Goal: Task Accomplishment & Management: Manage account settings

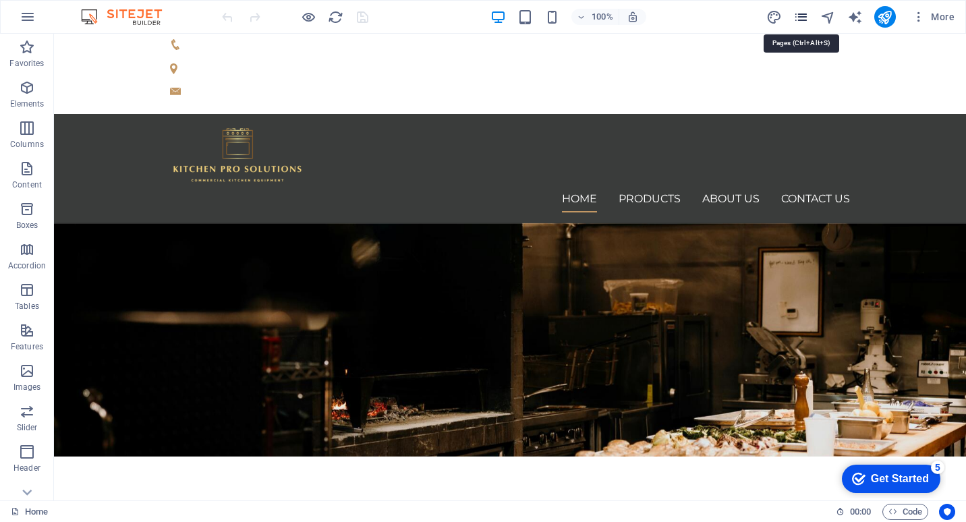
click at [804, 18] on icon "pages" at bounding box center [802, 17] width 16 height 16
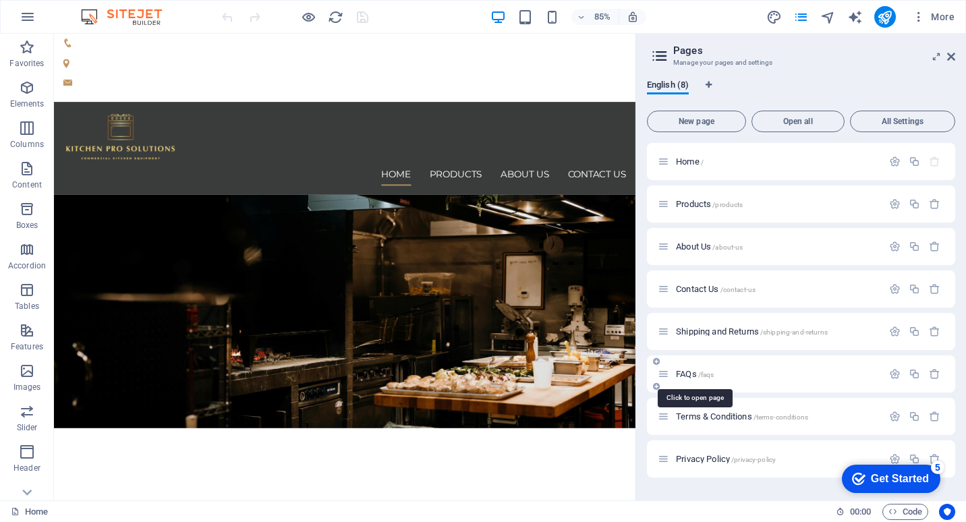
click at [696, 375] on span "FAQs /faqs" at bounding box center [695, 374] width 38 height 10
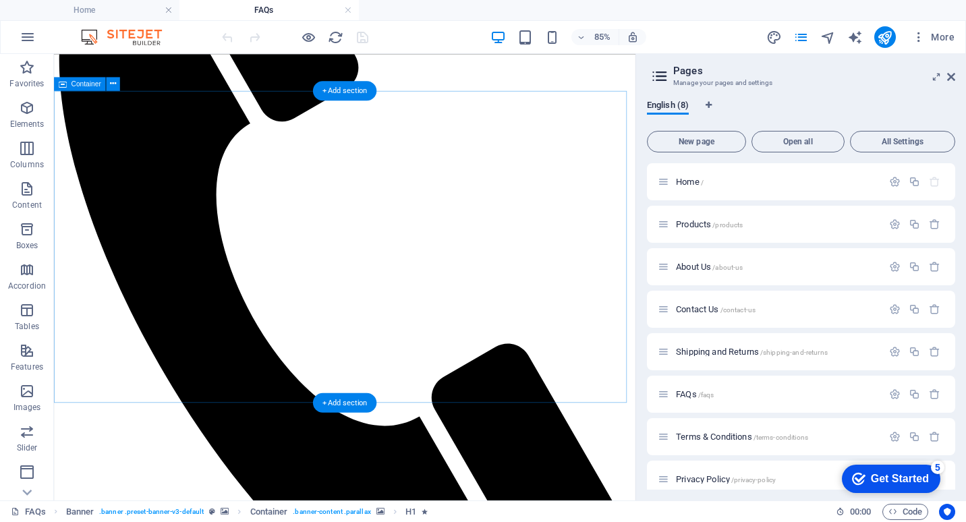
scroll to position [270, 0]
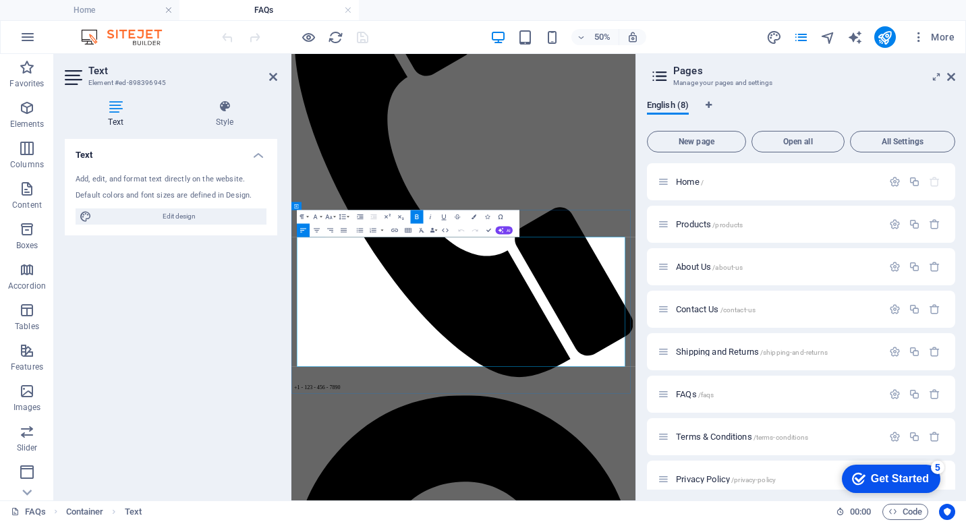
scroll to position [0, 0]
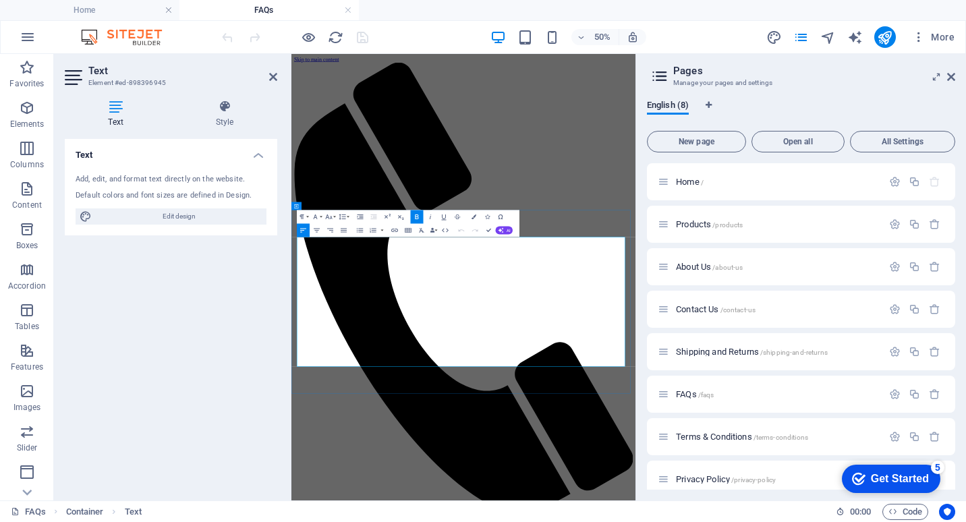
click at [951, 75] on icon at bounding box center [951, 77] width 8 height 11
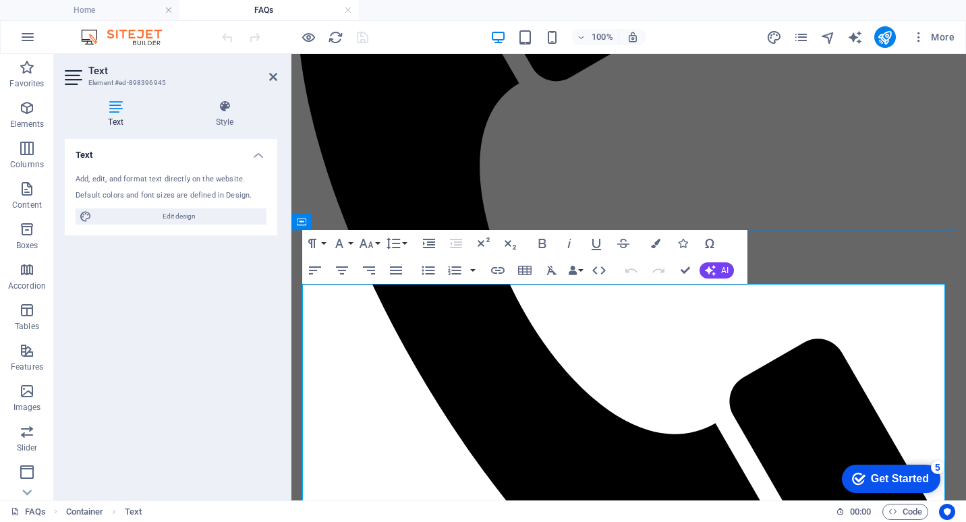
scroll to position [337, 0]
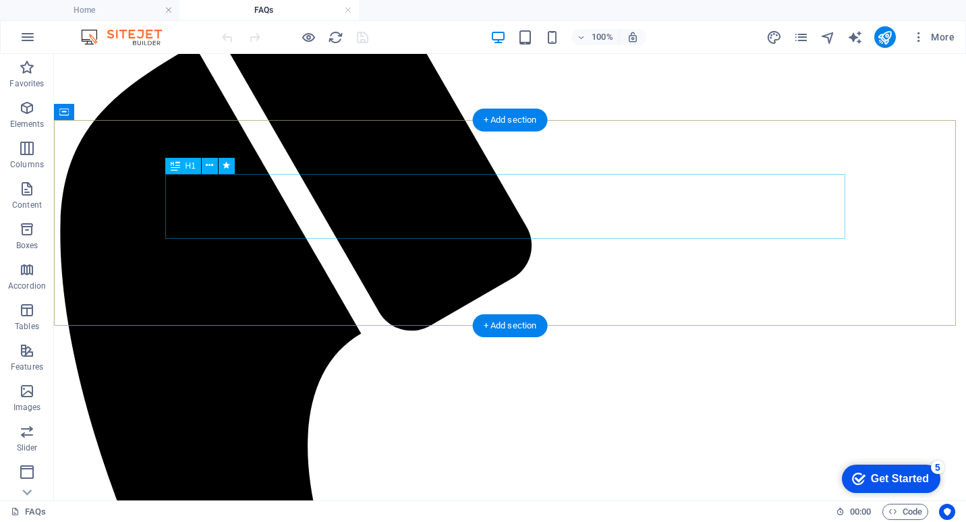
scroll to position [0, 0]
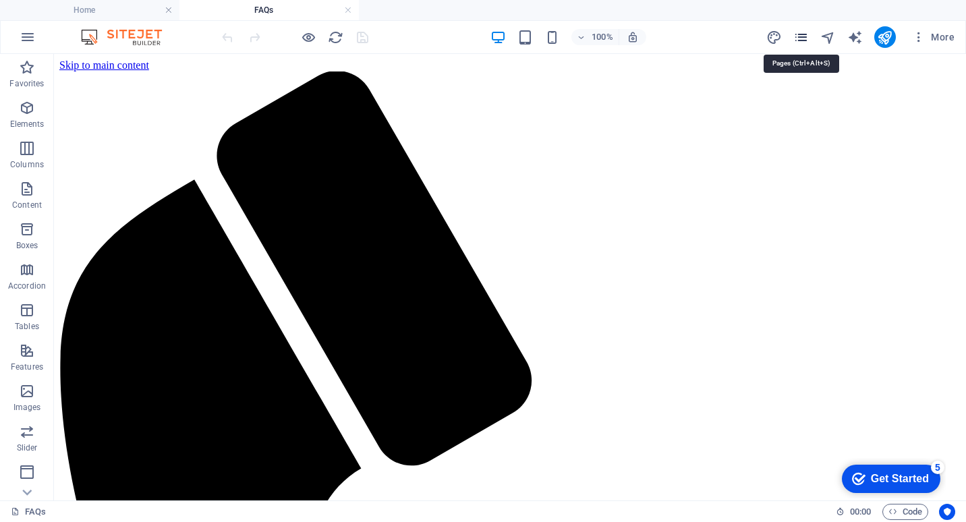
click at [800, 35] on icon "pages" at bounding box center [802, 38] width 16 height 16
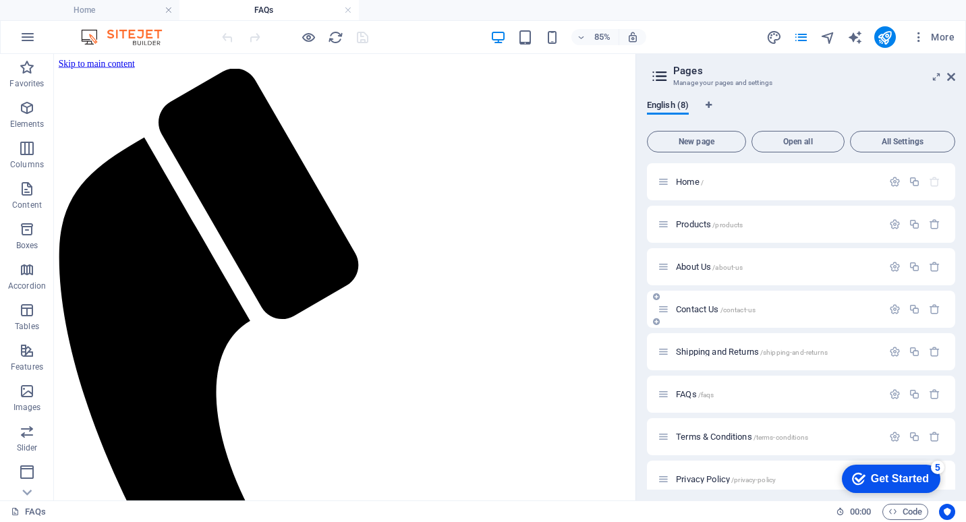
click at [700, 309] on span "Contact Us /contact-us" at bounding box center [716, 309] width 80 height 10
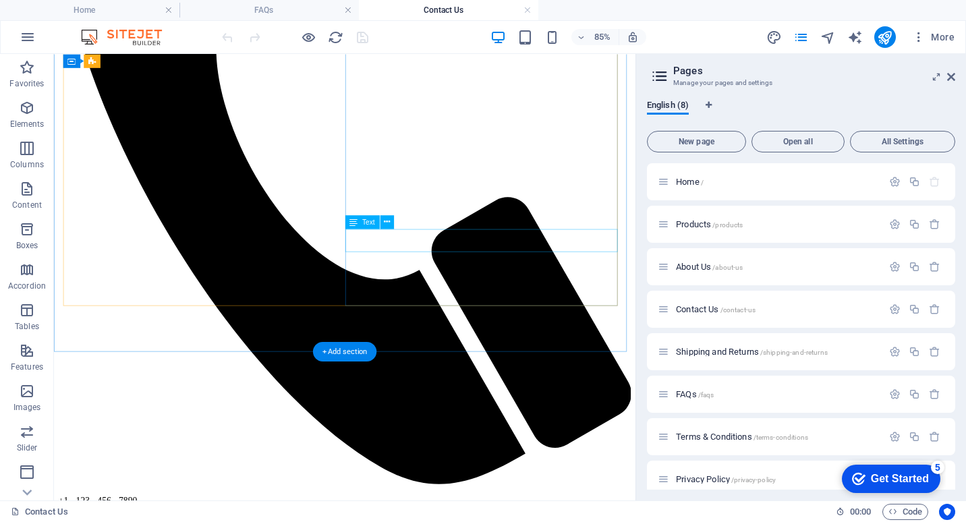
scroll to position [270, 0]
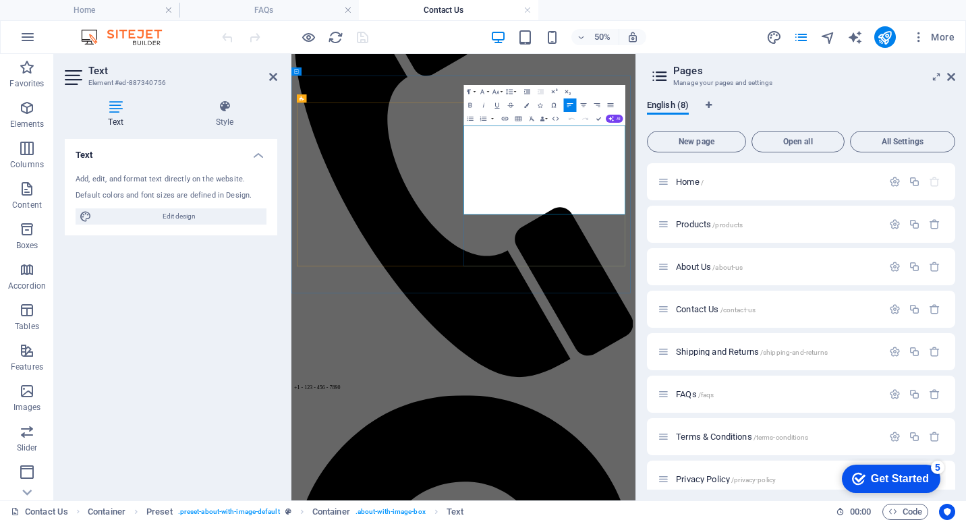
click at [956, 75] on aside "Pages Manage your pages and settings English (8) New page Open all All Settings…" at bounding box center [801, 277] width 331 height 447
click at [952, 75] on icon at bounding box center [951, 77] width 8 height 11
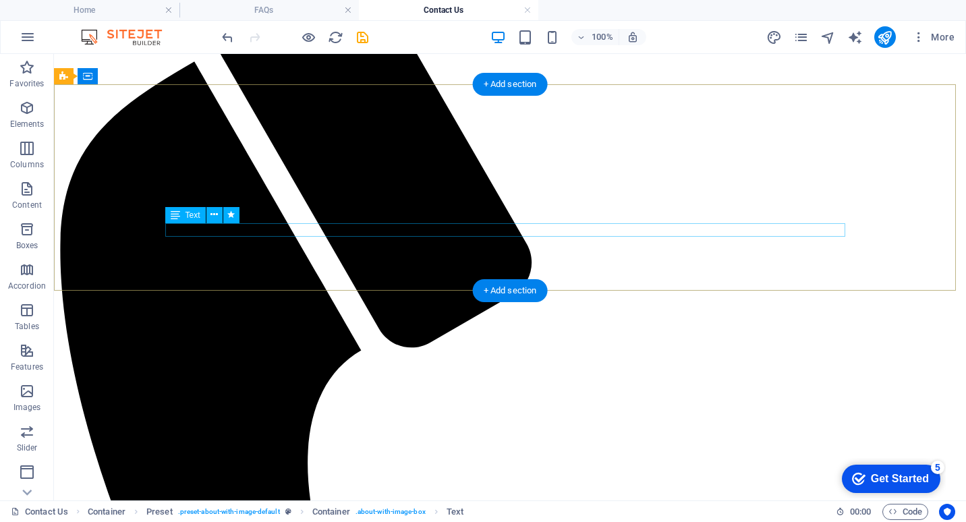
scroll to position [67, 0]
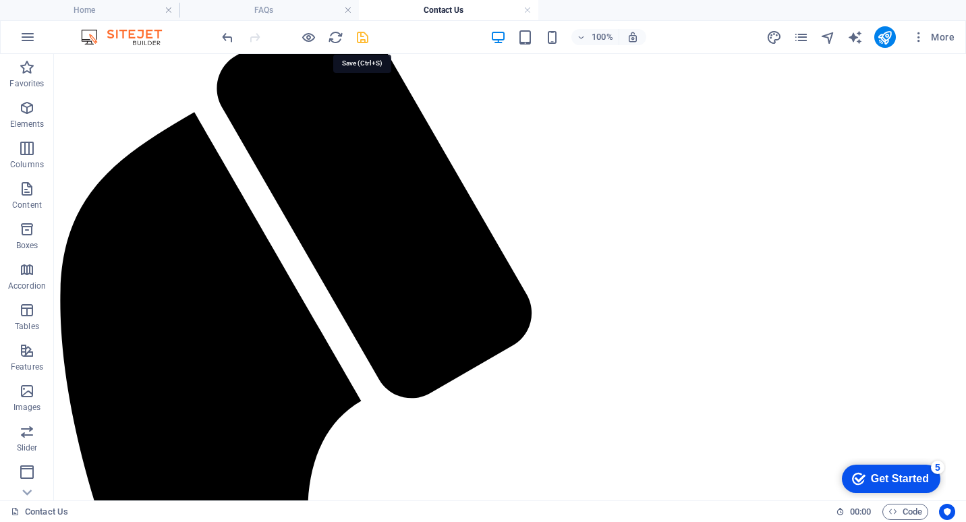
click at [364, 34] on icon "save" at bounding box center [363, 38] width 16 height 16
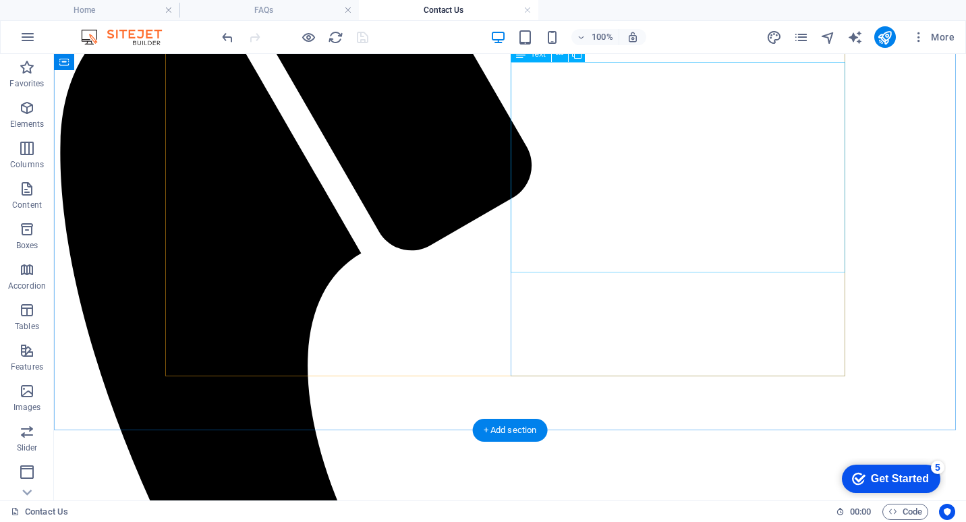
scroll to position [202, 0]
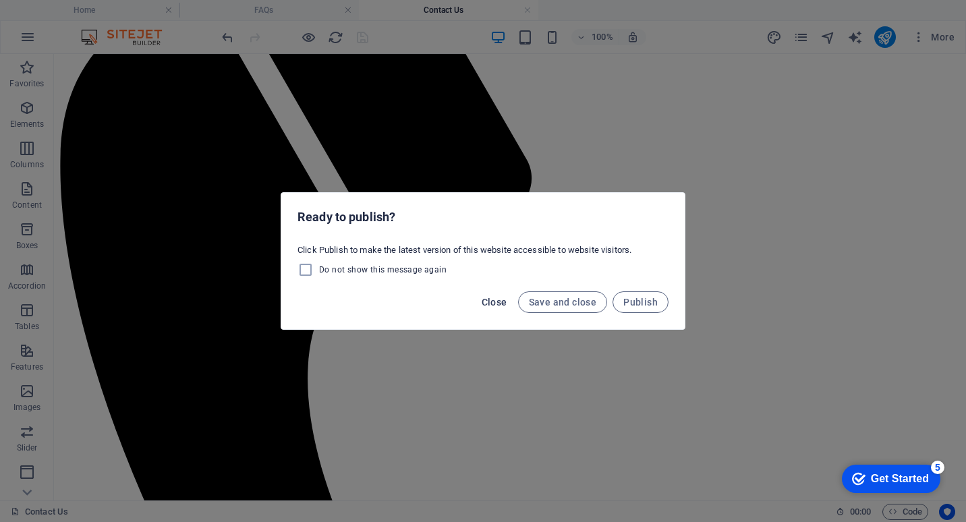
click at [497, 306] on span "Close" at bounding box center [495, 302] width 26 height 11
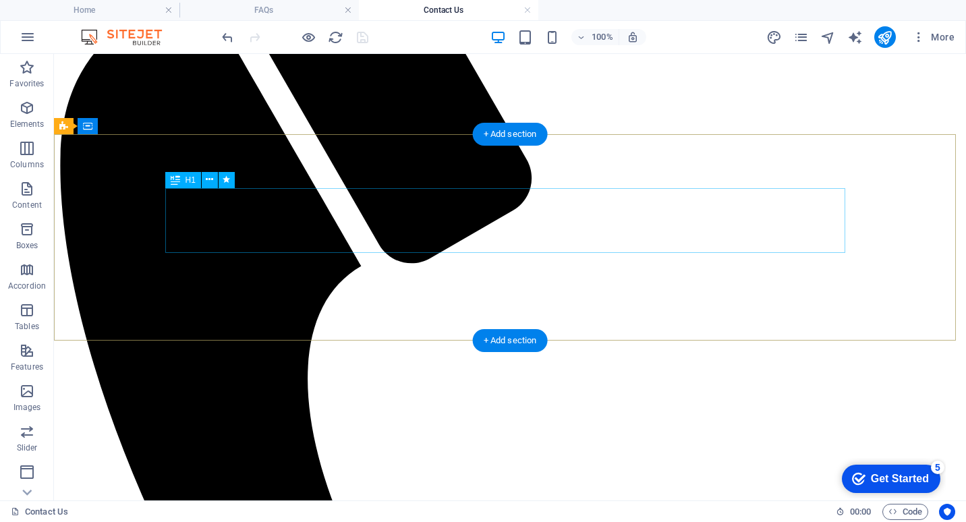
scroll to position [0, 0]
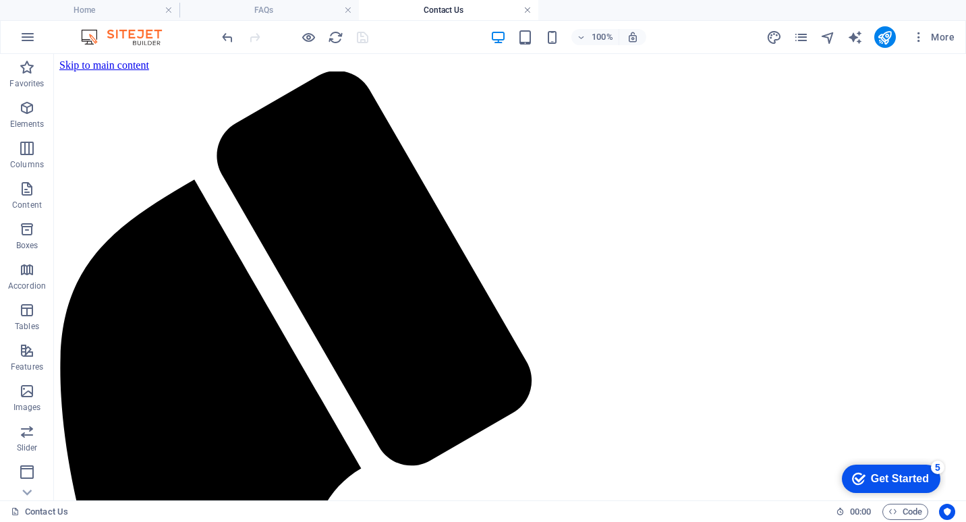
click at [527, 9] on link at bounding box center [528, 10] width 8 height 13
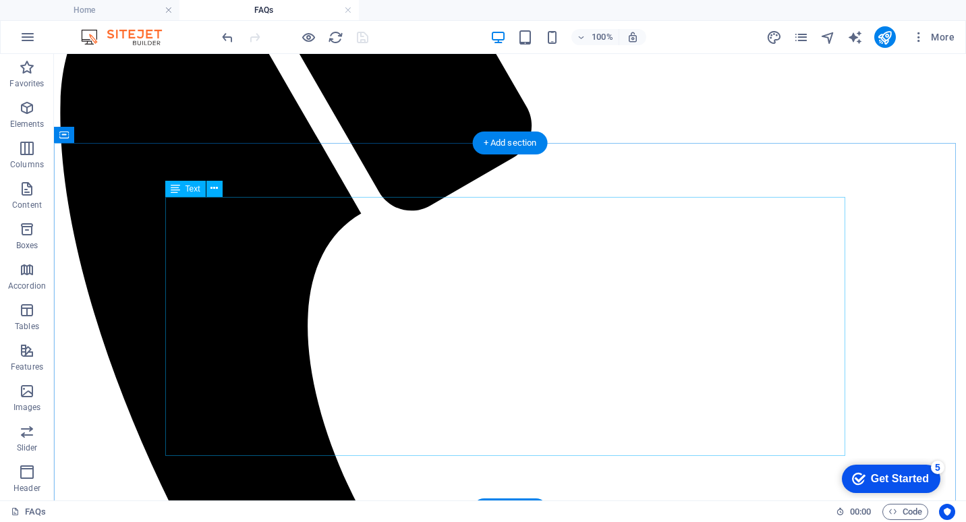
scroll to position [270, 0]
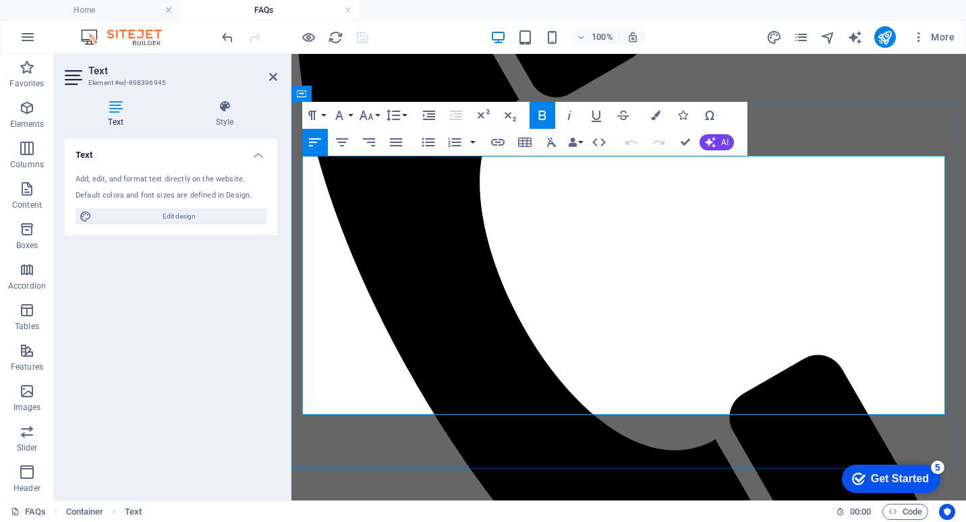
drag, startPoint x: 327, startPoint y: 407, endPoint x: 676, endPoint y: 404, distance: 349.6
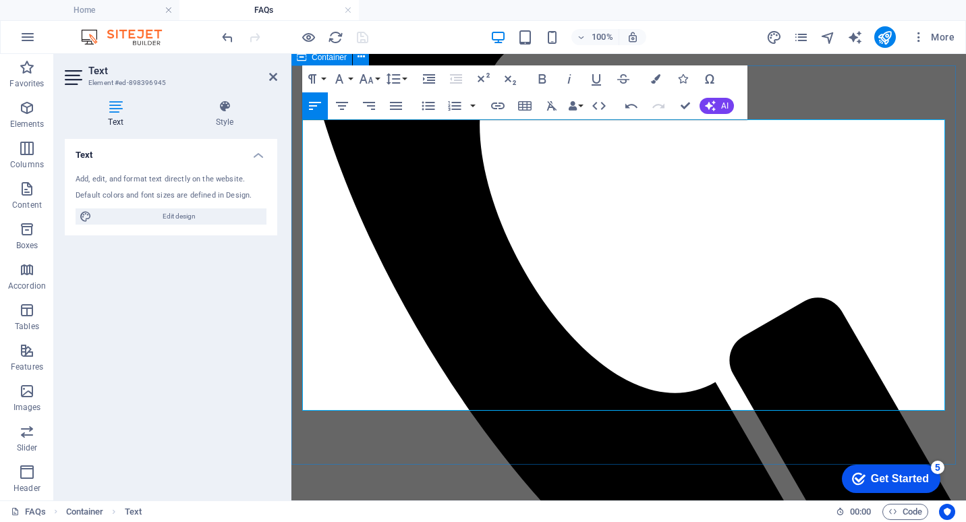
scroll to position [332, 0]
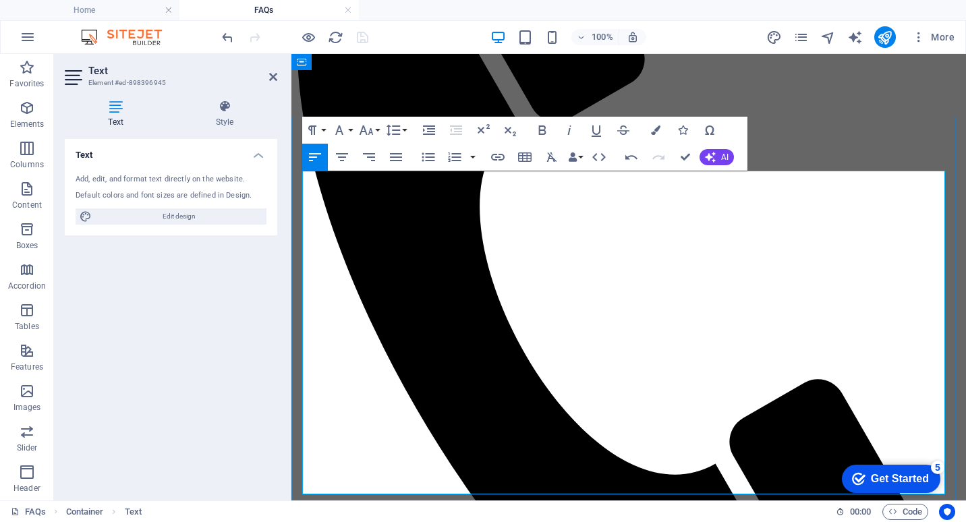
scroll to position [197, 0]
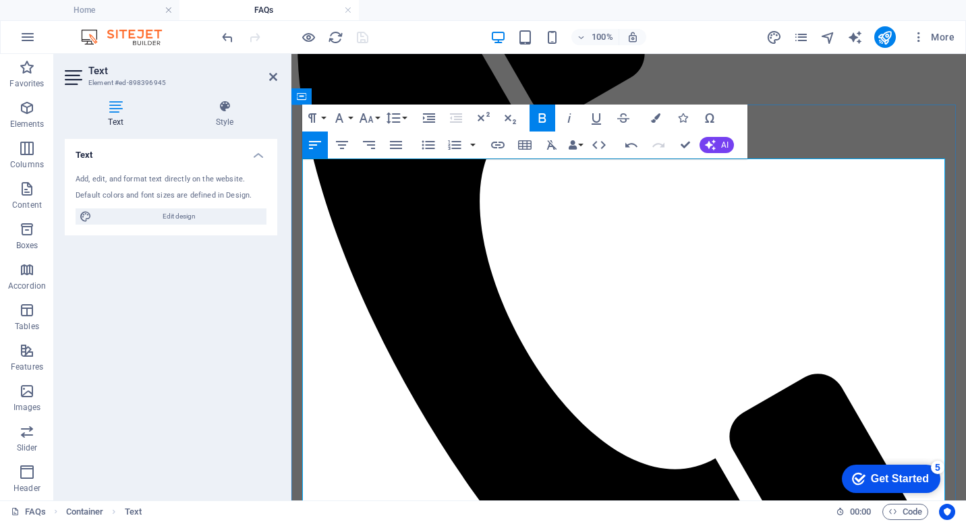
scroll to position [262, 0]
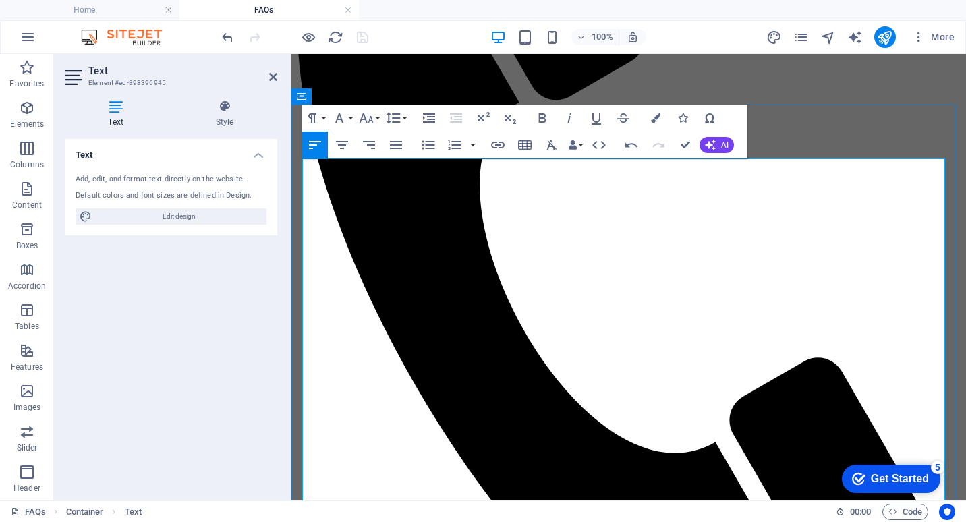
drag, startPoint x: 559, startPoint y: 231, endPoint x: 304, endPoint y: 227, distance: 254.4
copy strong "Do you have a physical shop or showroom?"
drag, startPoint x: 605, startPoint y: 169, endPoint x: 441, endPoint y: 249, distance: 183.2
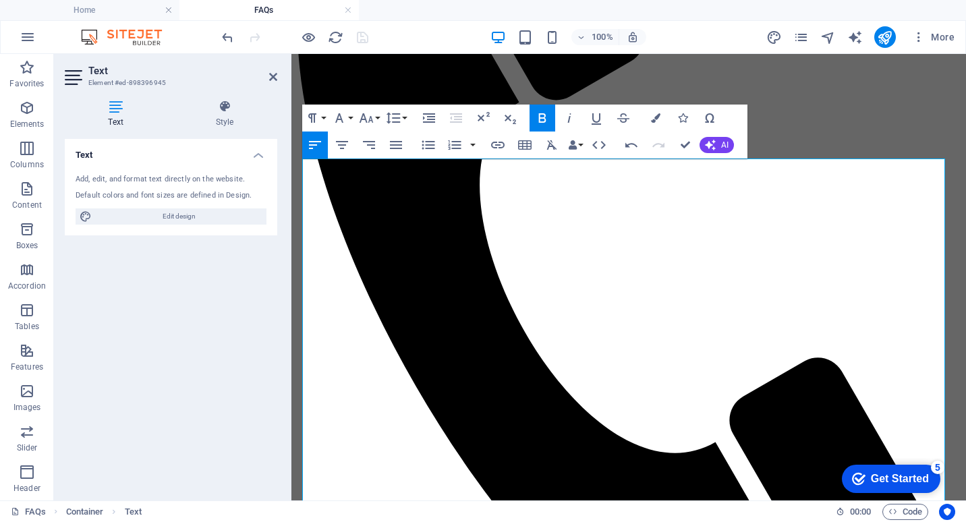
click at [654, 118] on icon "button" at bounding box center [655, 117] width 9 height 9
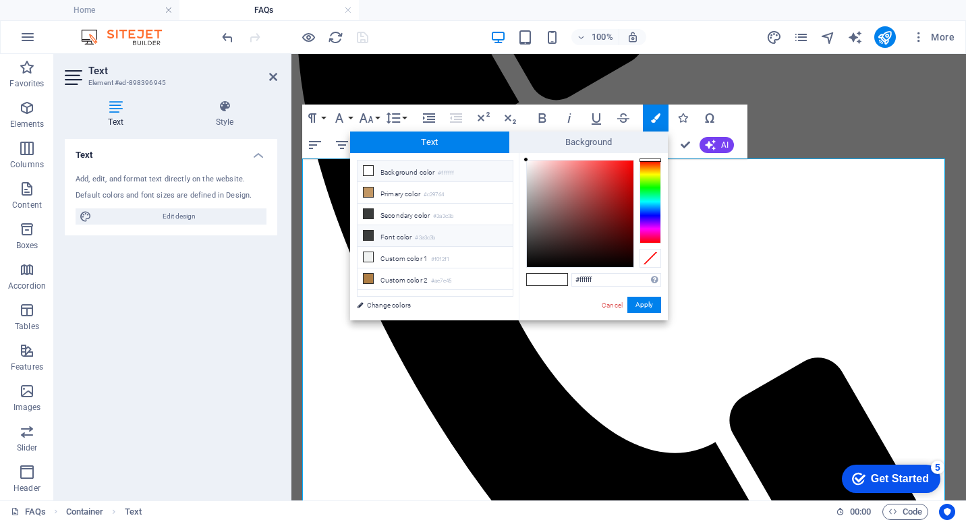
click at [364, 234] on icon at bounding box center [368, 235] width 9 height 9
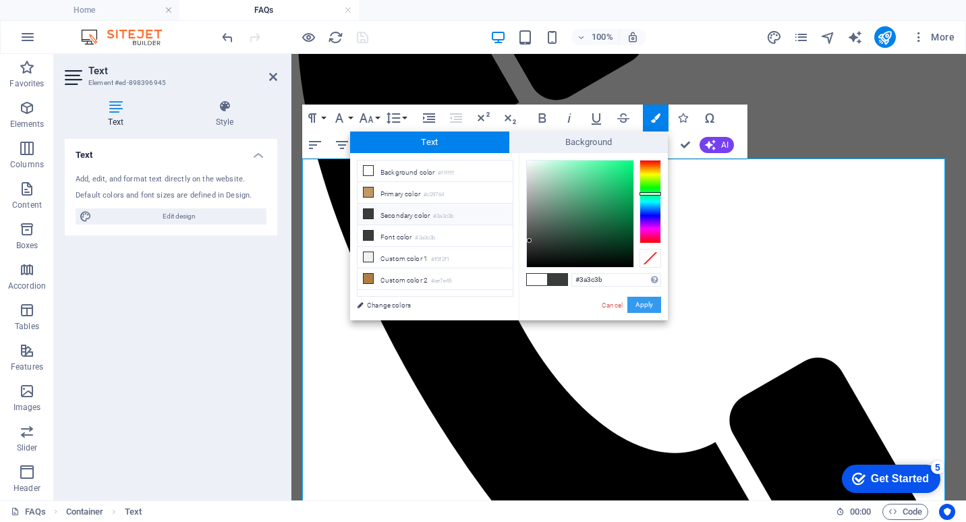
click at [651, 301] on button "Apply" at bounding box center [645, 305] width 34 height 16
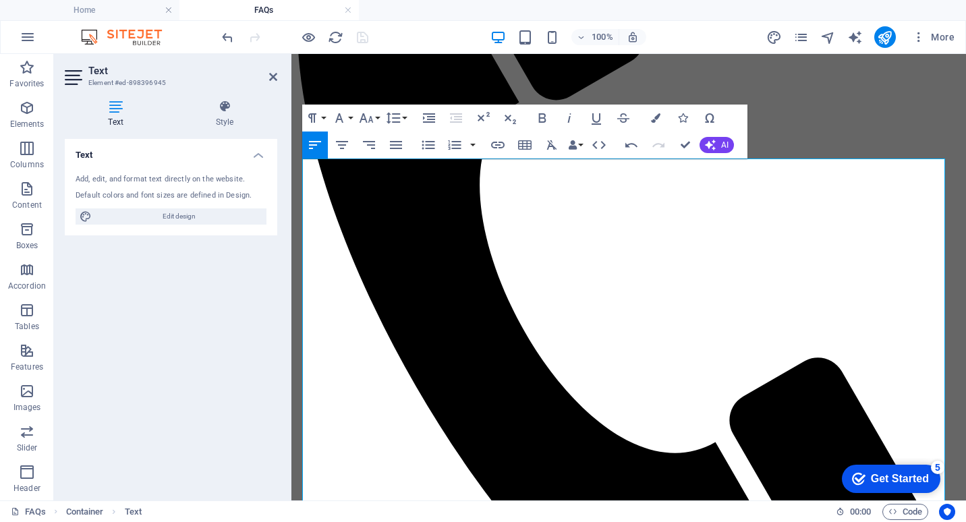
drag, startPoint x: 590, startPoint y: 171, endPoint x: -3, endPoint y: 158, distance: 593.3
click at [661, 115] on button "Colors" at bounding box center [656, 118] width 26 height 27
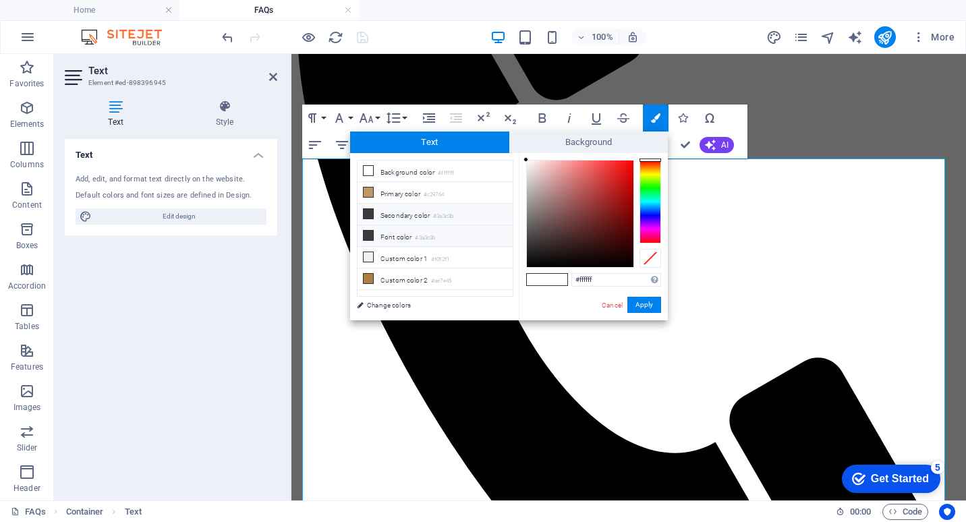
click at [369, 233] on icon at bounding box center [368, 235] width 9 height 9
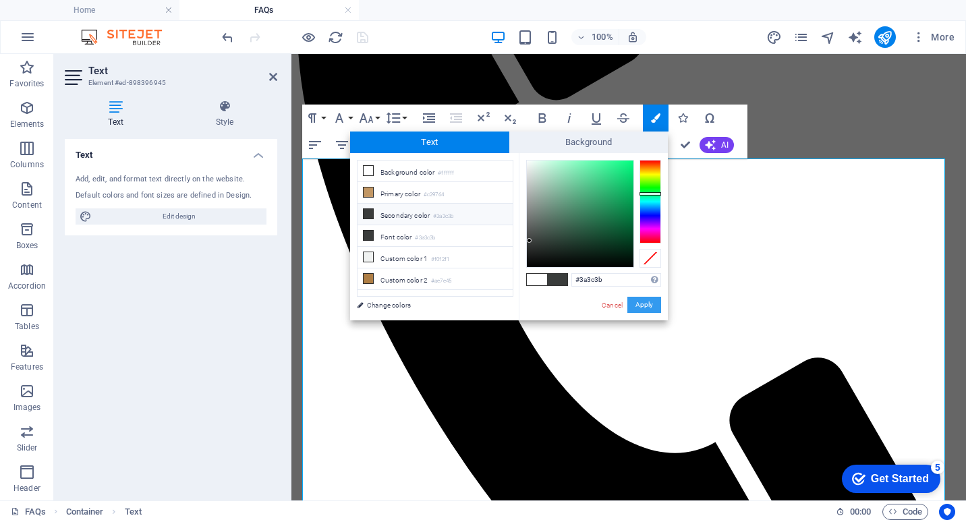
click at [651, 310] on button "Apply" at bounding box center [645, 305] width 34 height 16
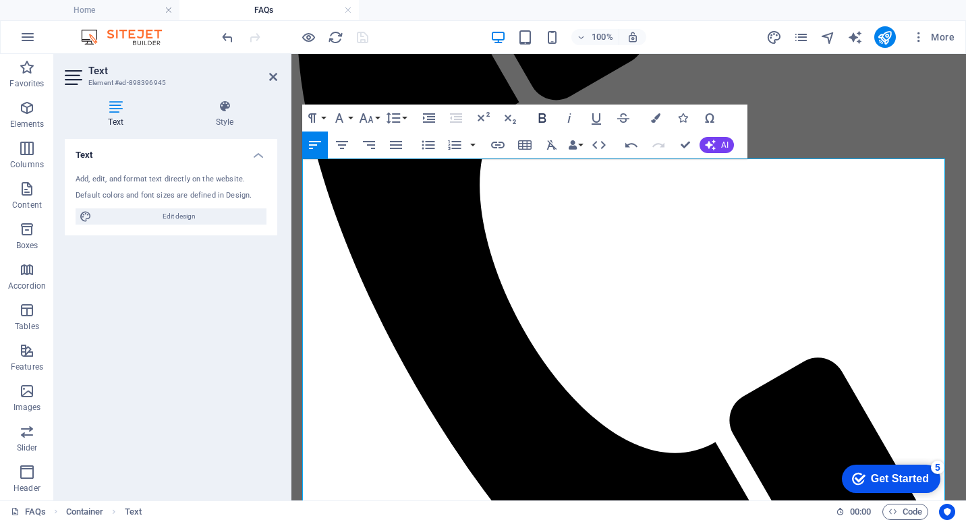
click at [541, 116] on icon "button" at bounding box center [542, 118] width 16 height 16
drag, startPoint x: 419, startPoint y: 183, endPoint x: 200, endPoint y: 177, distance: 219.4
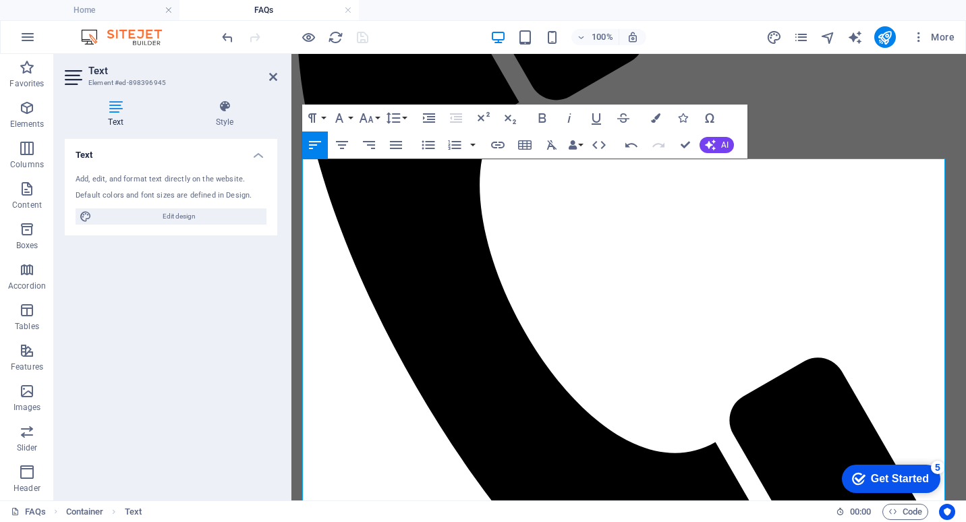
click at [653, 115] on icon "button" at bounding box center [655, 117] width 9 height 9
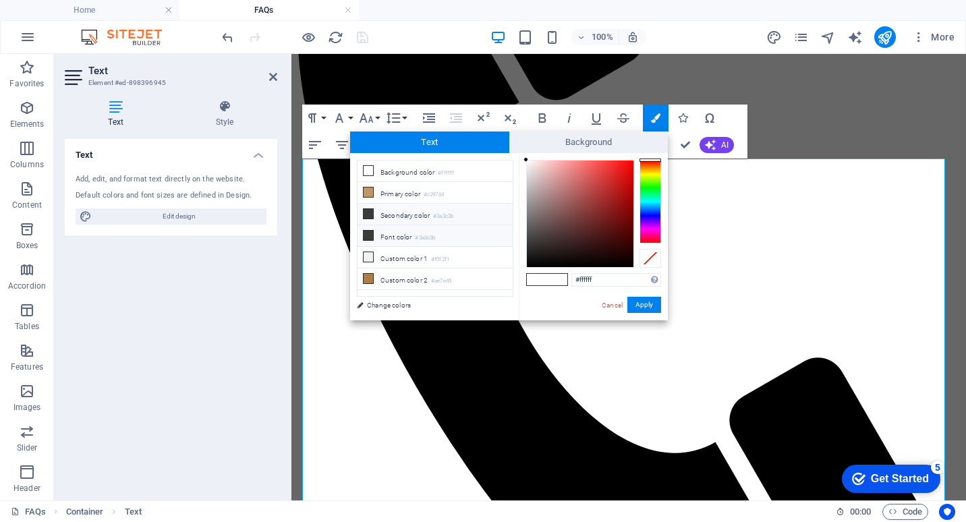
drag, startPoint x: 368, startPoint y: 232, endPoint x: 425, endPoint y: 242, distance: 57.5
click at [370, 233] on icon at bounding box center [368, 235] width 9 height 9
type input "#3a3c3b"
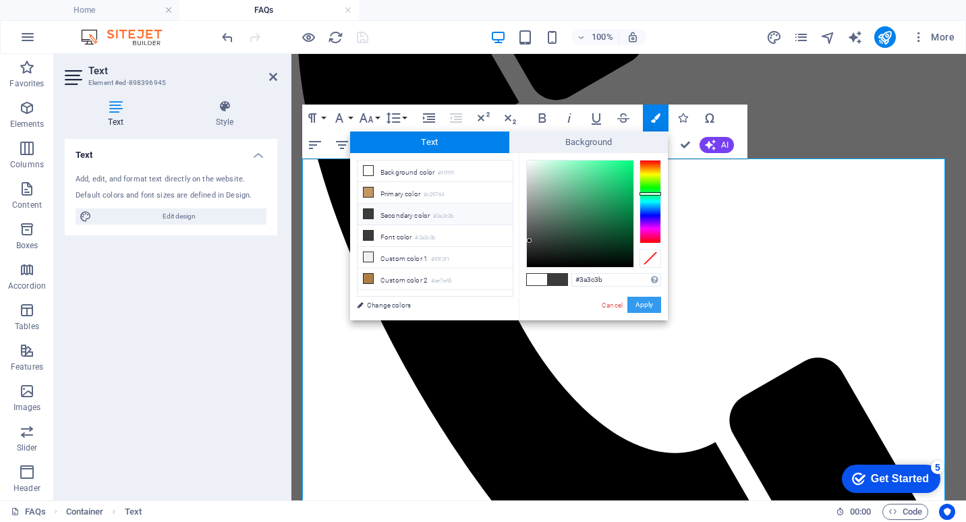
click at [642, 304] on button "Apply" at bounding box center [645, 305] width 34 height 16
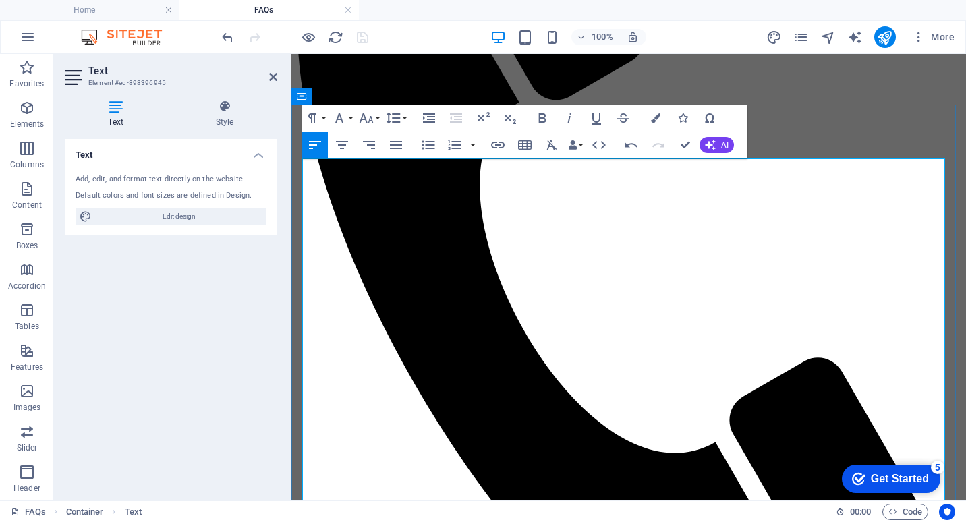
drag, startPoint x: 588, startPoint y: 183, endPoint x: 580, endPoint y: 211, distance: 28.8
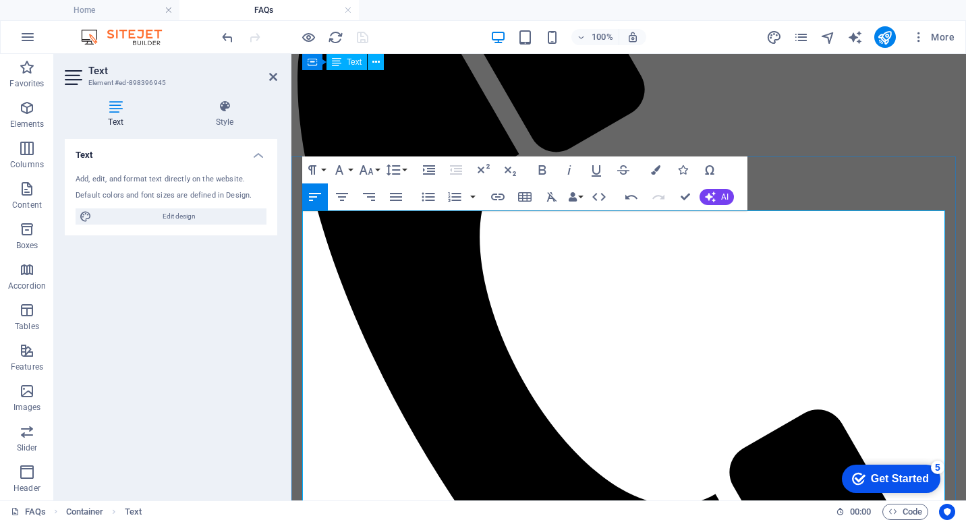
scroll to position [127, 0]
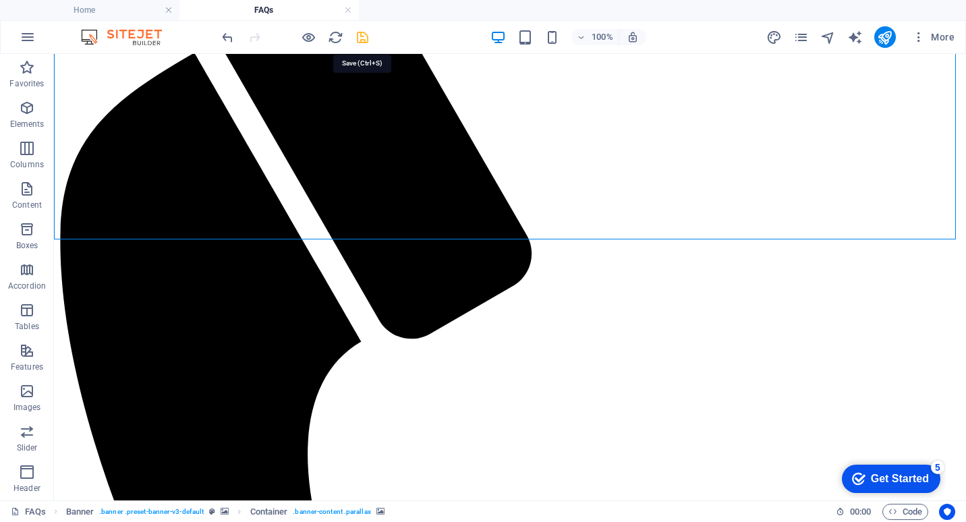
click at [364, 32] on icon "save" at bounding box center [363, 38] width 16 height 16
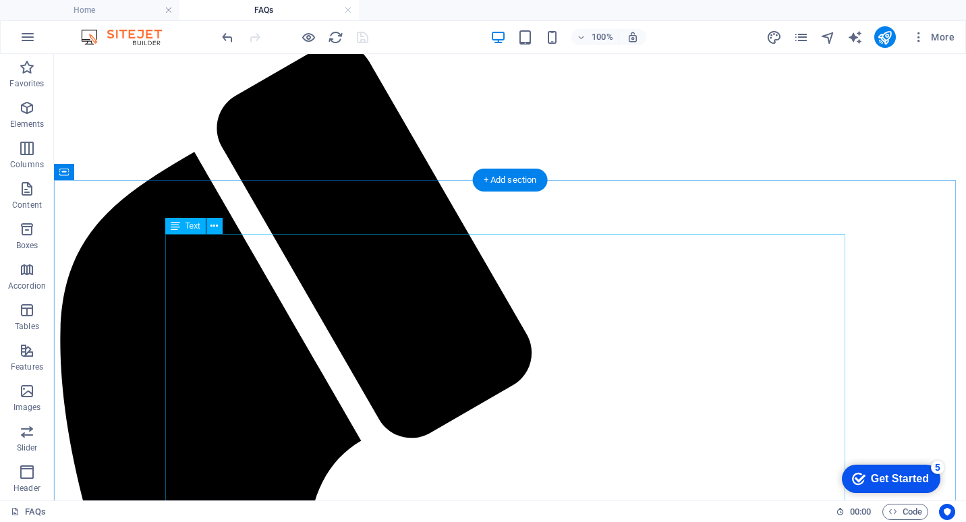
scroll to position [0, 0]
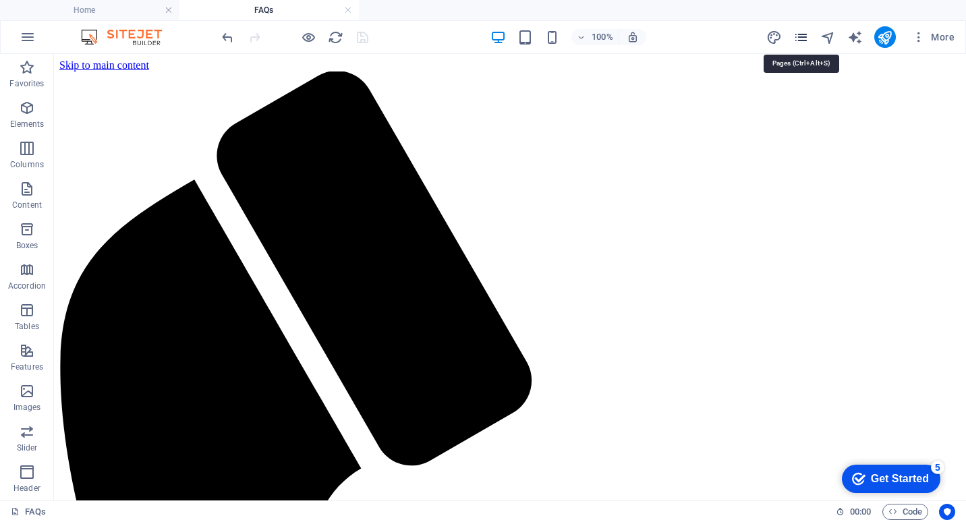
click at [804, 40] on icon "pages" at bounding box center [802, 38] width 16 height 16
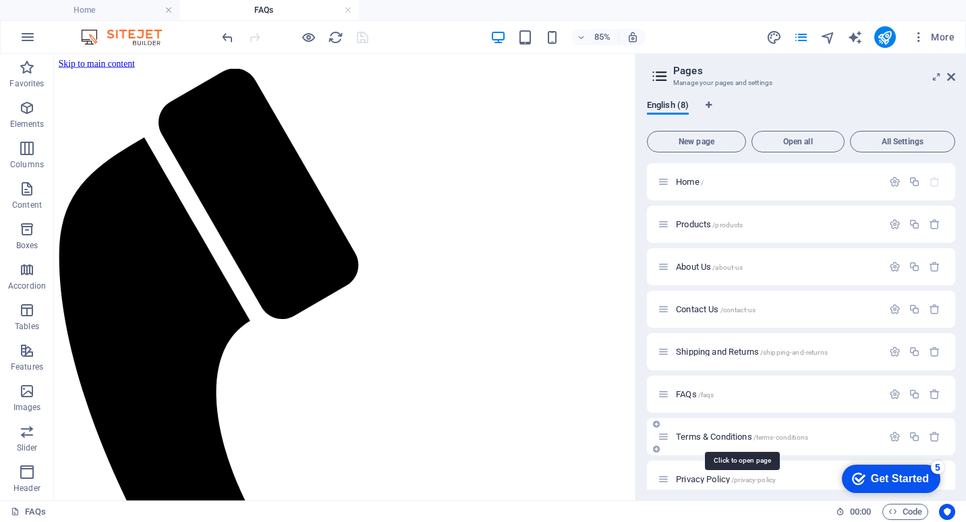
click at [711, 433] on span "Terms & Conditions /terms-conditions" at bounding box center [742, 437] width 132 height 10
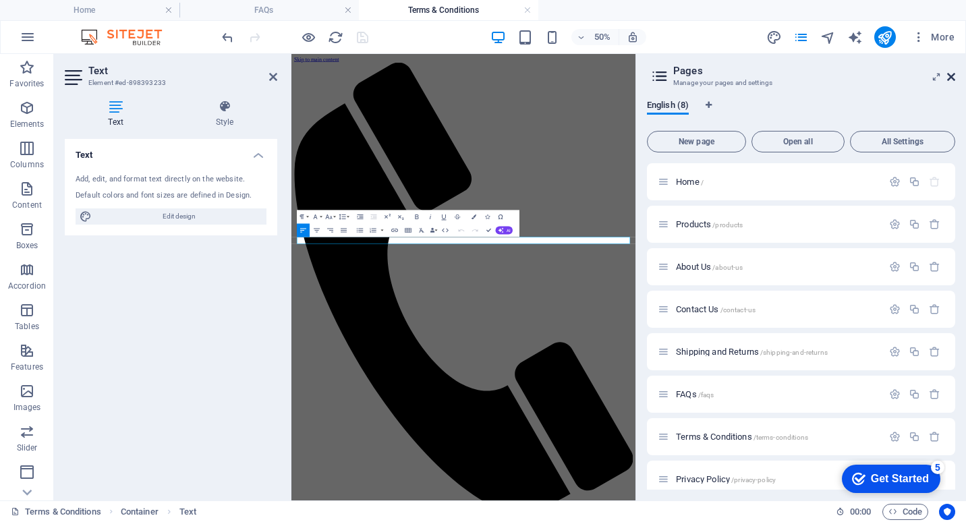
click at [949, 77] on icon at bounding box center [951, 77] width 8 height 11
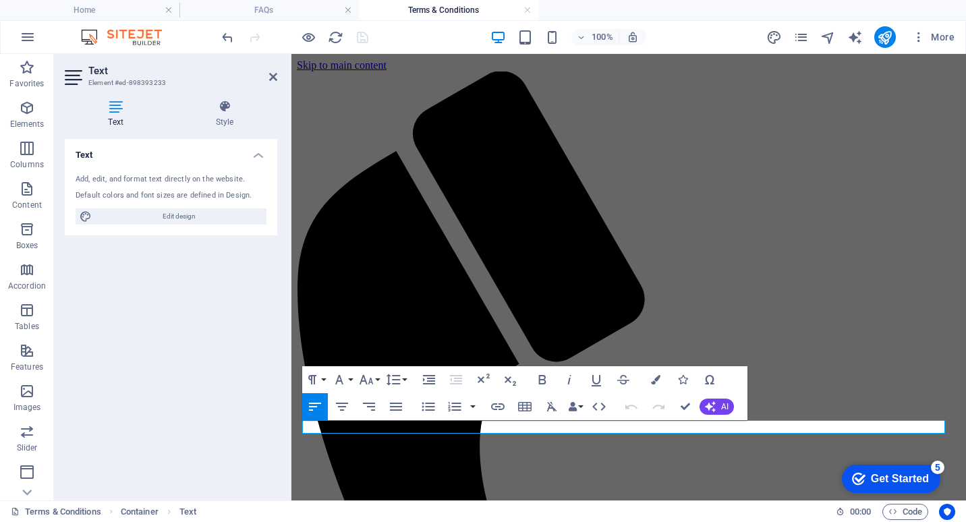
drag, startPoint x: 416, startPoint y: 425, endPoint x: 281, endPoint y: 429, distance: 135.0
drag, startPoint x: 442, startPoint y: 424, endPoint x: 105, endPoint y: 431, distance: 336.8
click at [540, 380] on icon "button" at bounding box center [542, 379] width 7 height 9
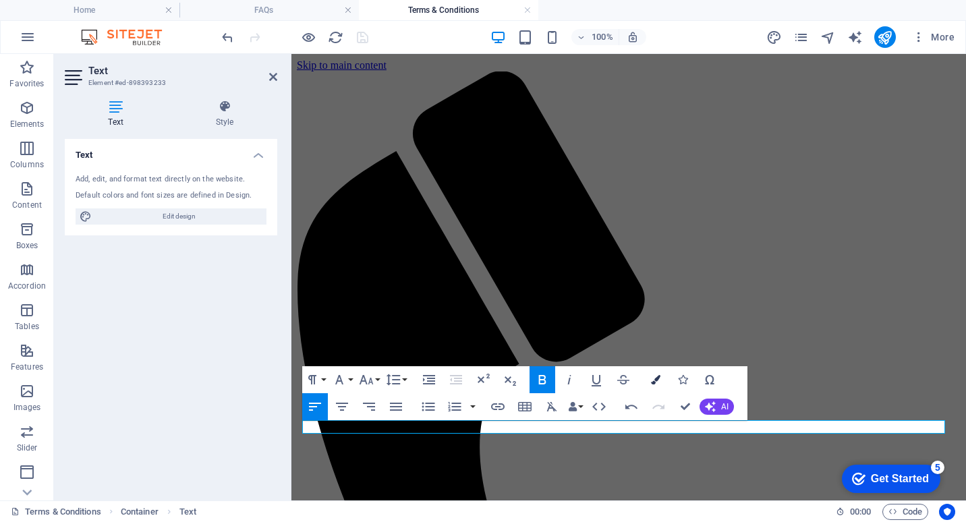
click at [653, 380] on icon "button" at bounding box center [655, 379] width 9 height 9
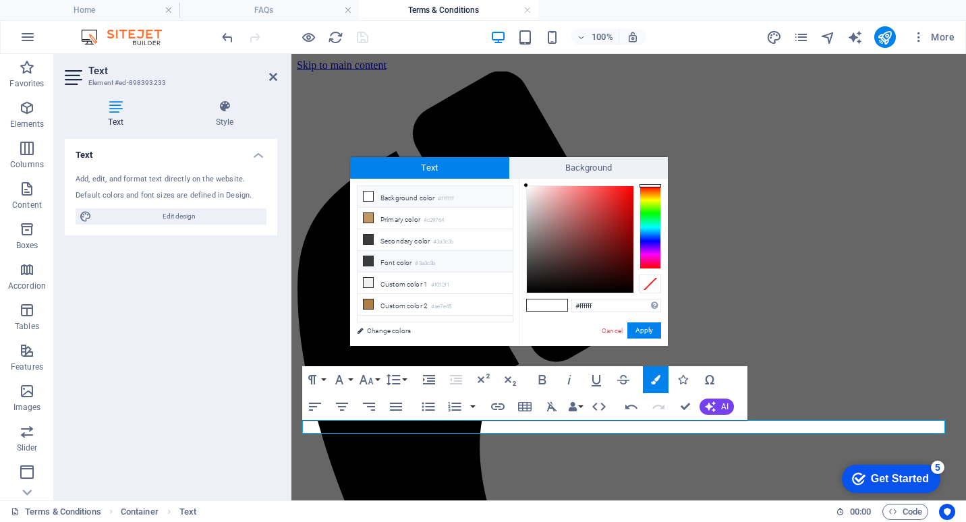
click at [373, 260] on span at bounding box center [368, 261] width 11 height 11
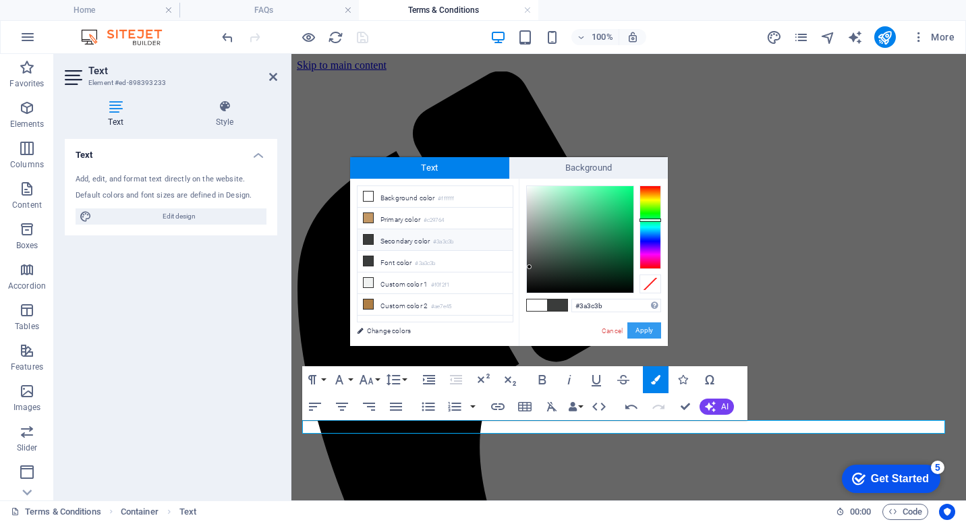
click at [642, 332] on button "Apply" at bounding box center [645, 331] width 34 height 16
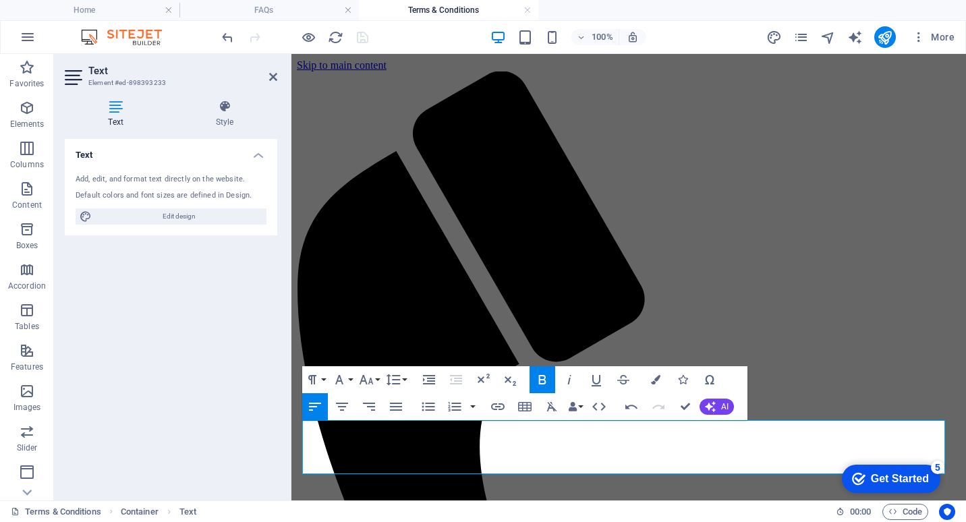
click at [542, 384] on icon "button" at bounding box center [542, 379] width 7 height 9
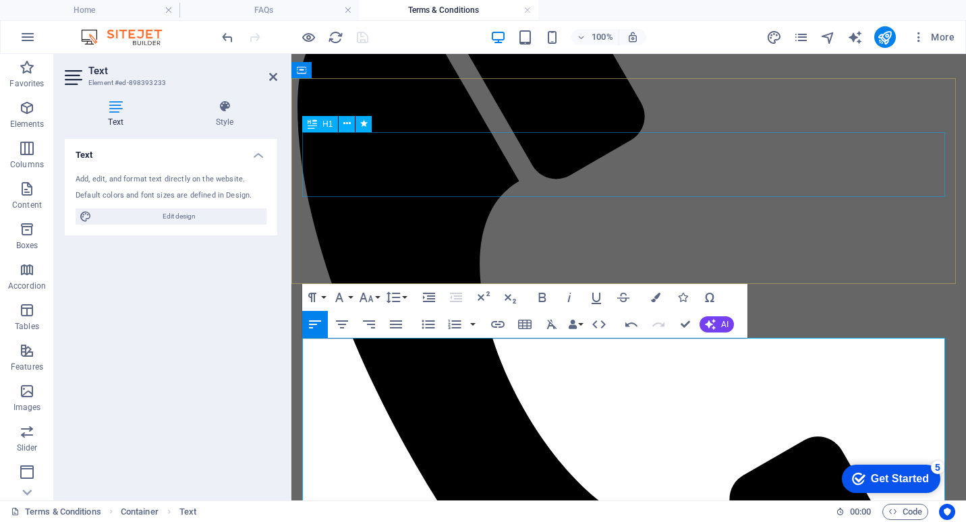
scroll to position [270, 0]
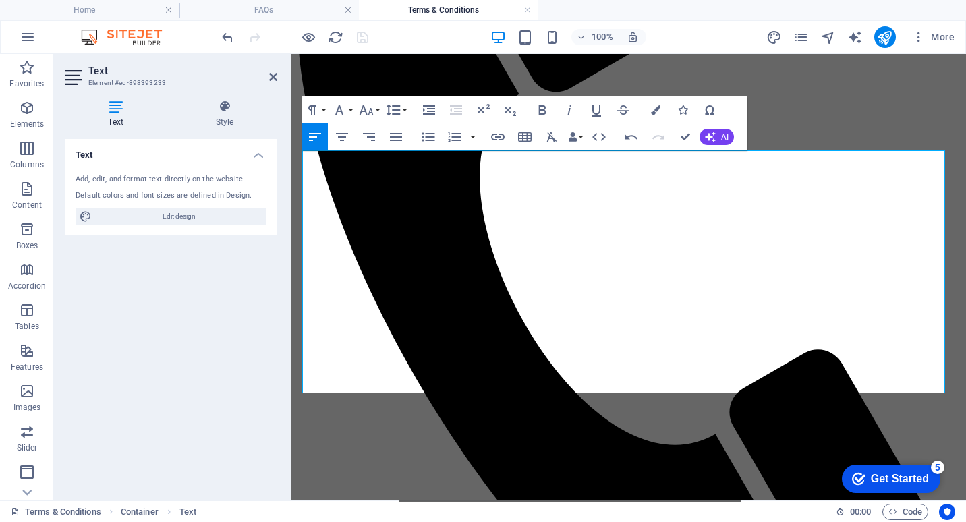
drag, startPoint x: 356, startPoint y: 265, endPoint x: 567, endPoint y: 319, distance: 217.5
click at [655, 111] on icon "button" at bounding box center [655, 109] width 9 height 9
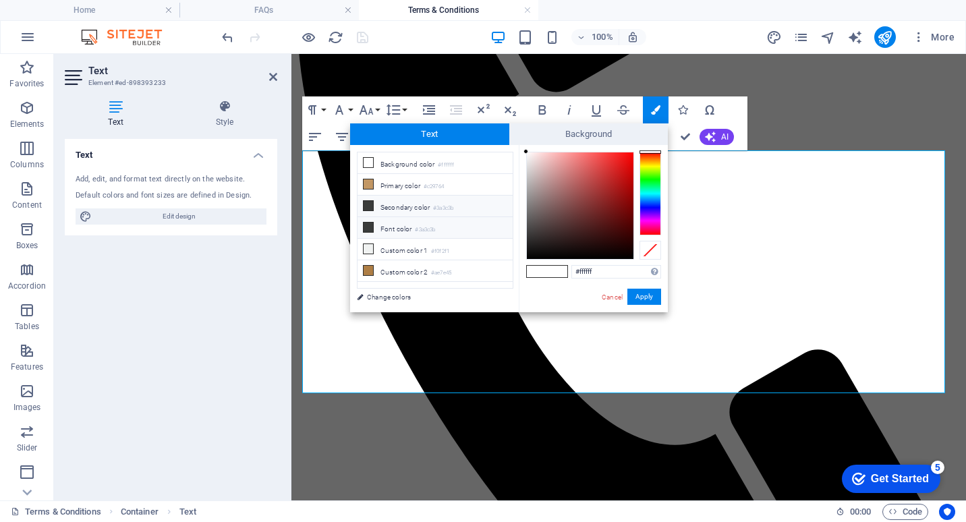
click at [373, 230] on span at bounding box center [368, 227] width 11 height 11
type input "#3a3c3b"
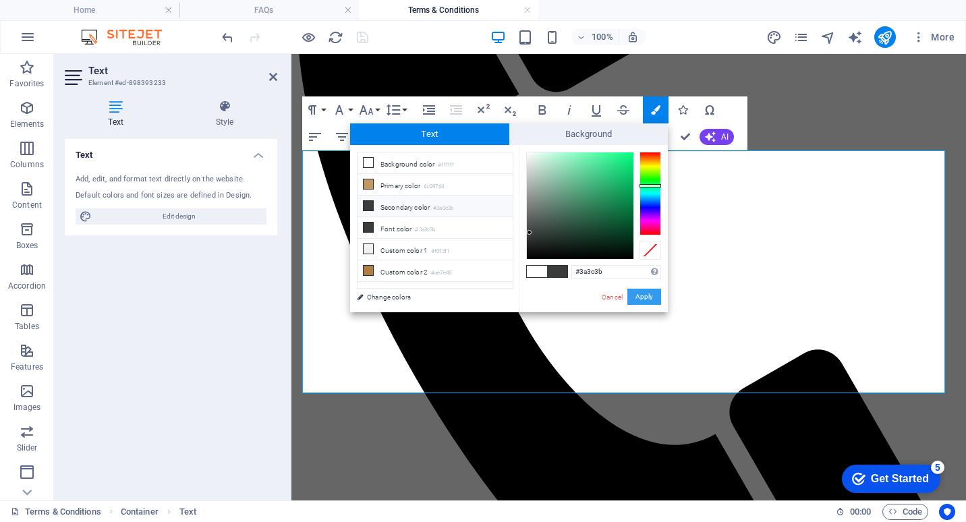
drag, startPoint x: 641, startPoint y: 298, endPoint x: 268, endPoint y: 234, distance: 378.6
click at [641, 298] on button "Apply" at bounding box center [645, 297] width 34 height 16
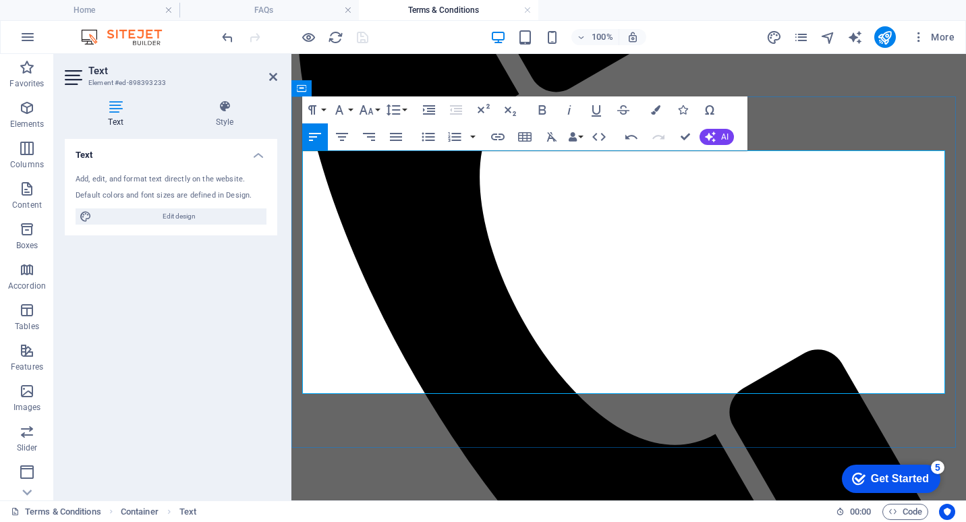
drag, startPoint x: 682, startPoint y: 267, endPoint x: 590, endPoint y: 269, distance: 91.1
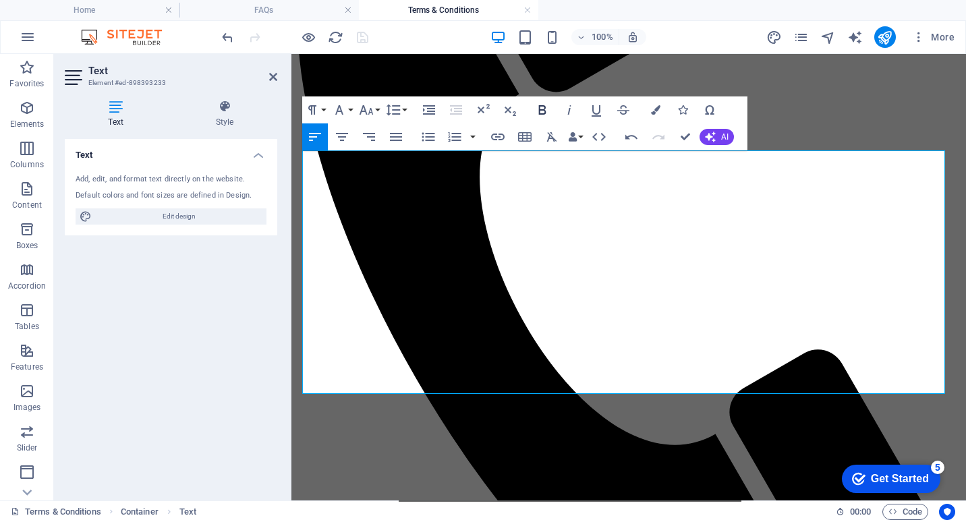
click at [540, 109] on icon "button" at bounding box center [542, 109] width 7 height 9
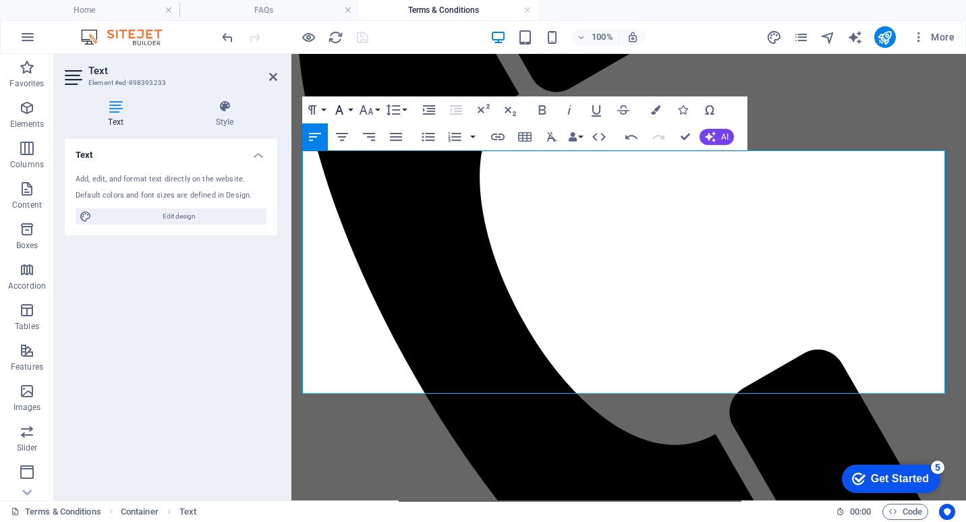
click at [350, 109] on button "Font Family" at bounding box center [342, 109] width 26 height 27
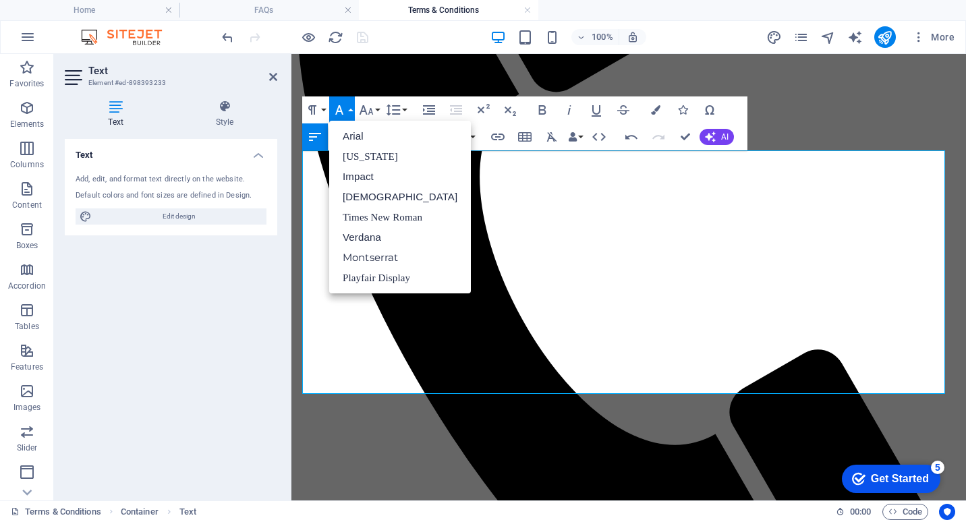
click at [350, 108] on button "Font Family" at bounding box center [342, 109] width 26 height 27
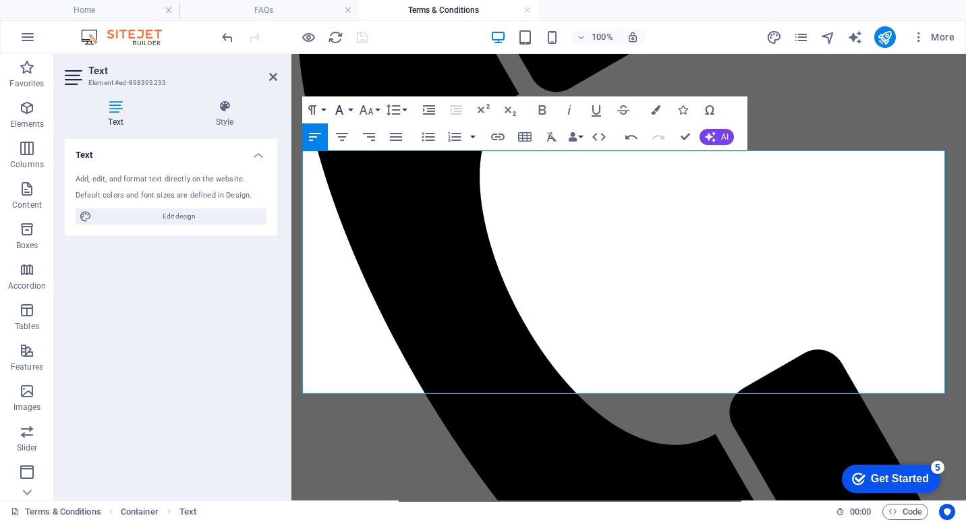
click at [351, 110] on button "Font Family" at bounding box center [342, 109] width 26 height 27
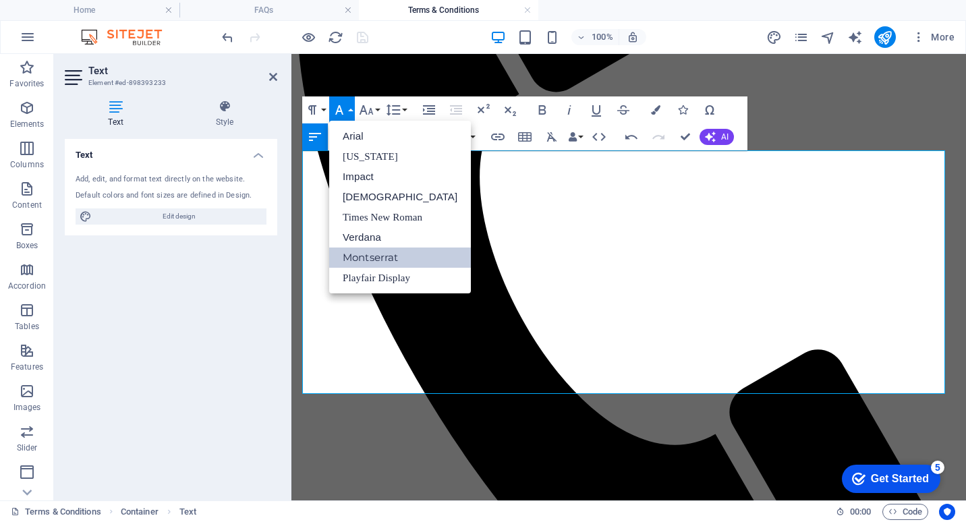
scroll to position [0, 0]
click at [351, 110] on button "Font Family" at bounding box center [342, 109] width 26 height 27
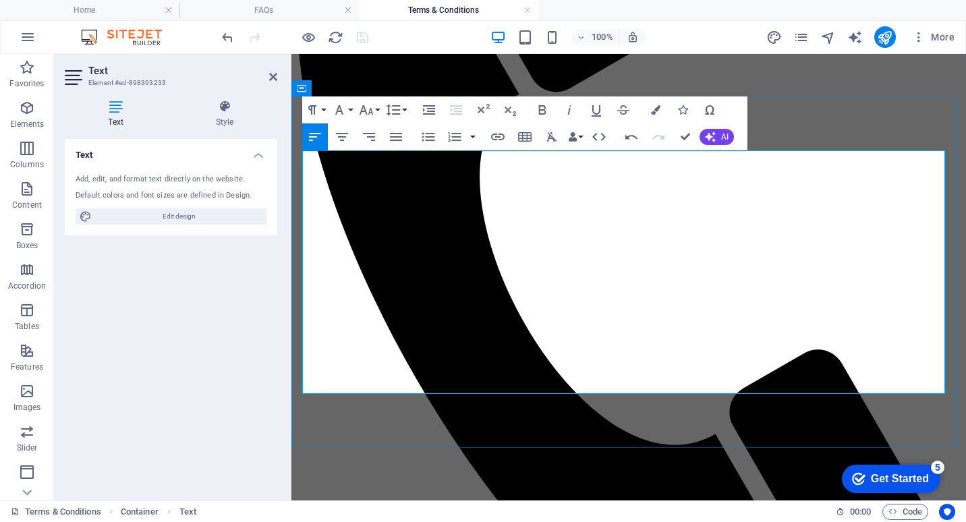
drag, startPoint x: 618, startPoint y: 265, endPoint x: 688, endPoint y: 267, distance: 69.6
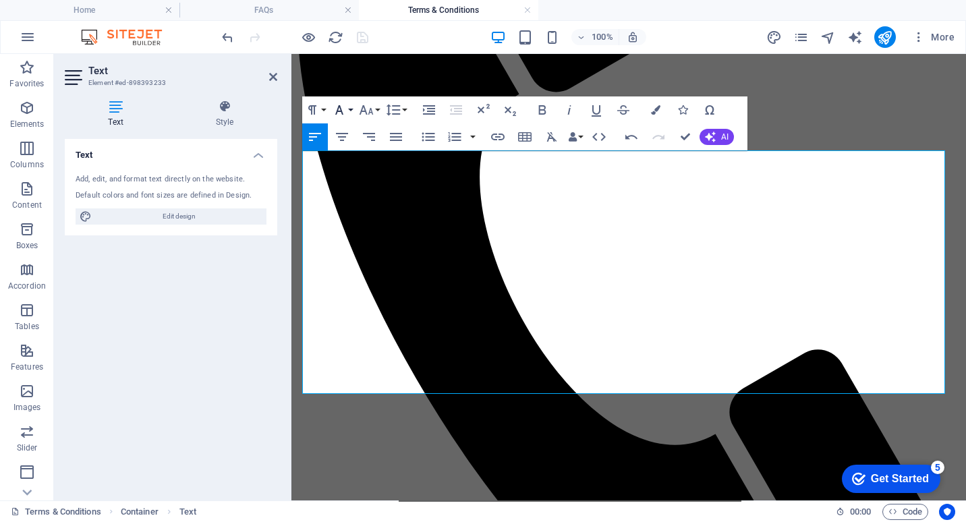
click at [352, 106] on button "Font Family" at bounding box center [342, 109] width 26 height 27
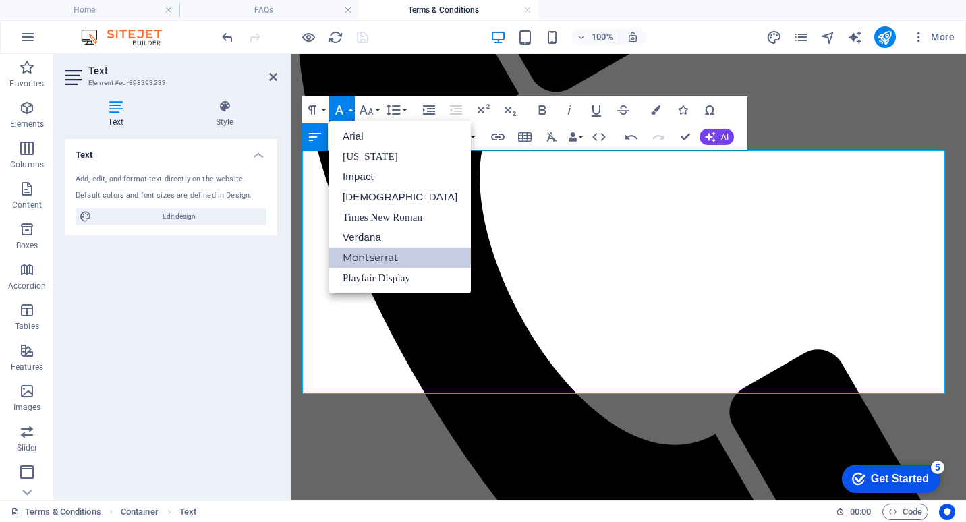
click at [386, 258] on link "Montserrat" at bounding box center [400, 258] width 142 height 20
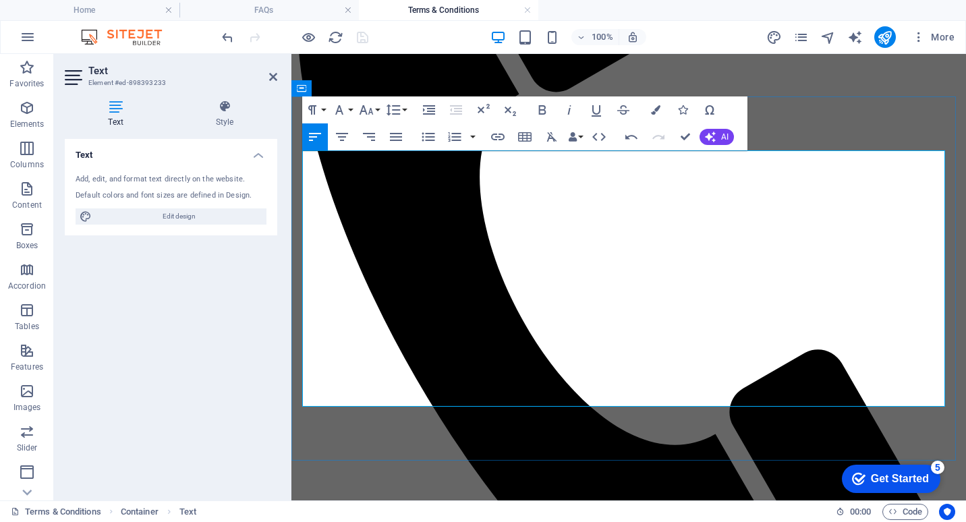
drag, startPoint x: 305, startPoint y: 159, endPoint x: 895, endPoint y: 402, distance: 638.5
click at [396, 113] on icon "button" at bounding box center [393, 110] width 16 height 16
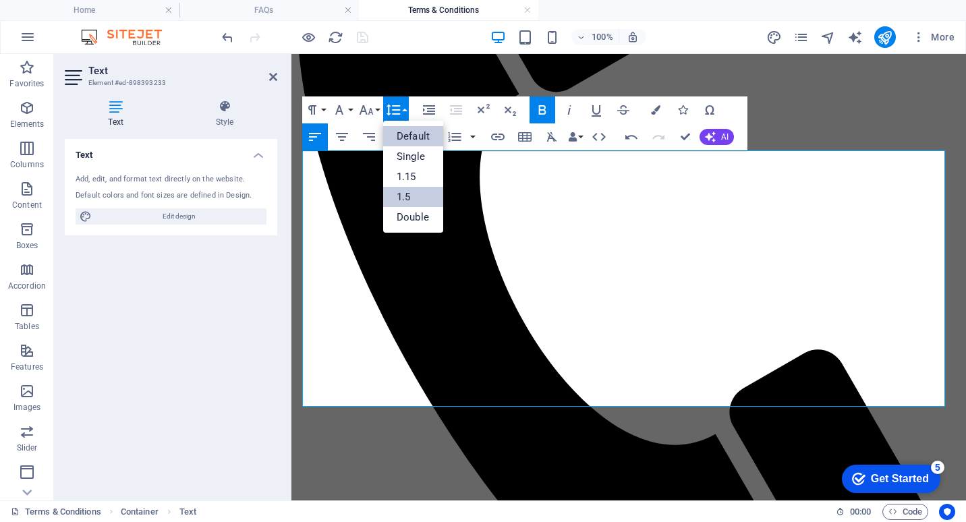
click at [413, 191] on link "1.5" at bounding box center [413, 197] width 60 height 20
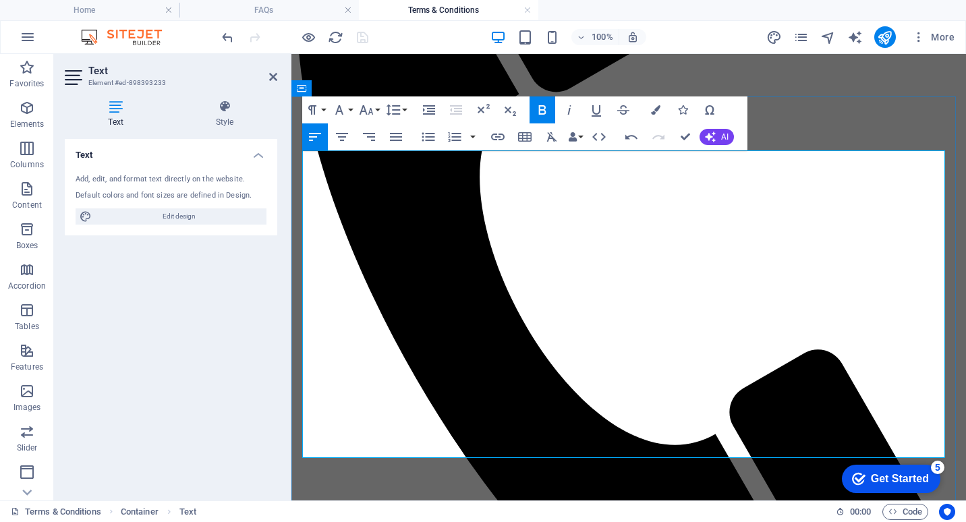
drag, startPoint x: 692, startPoint y: 287, endPoint x: 818, endPoint y: 289, distance: 125.5
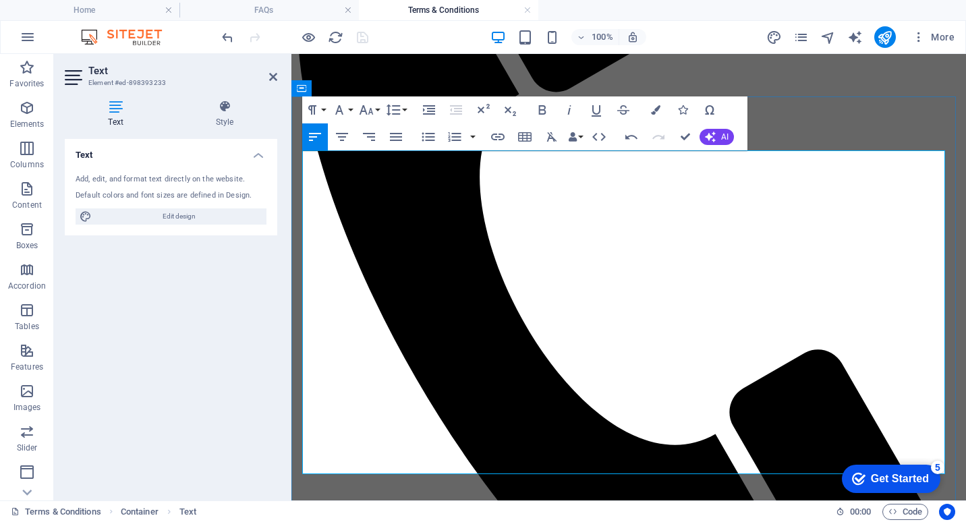
drag, startPoint x: 304, startPoint y: 270, endPoint x: 655, endPoint y: 390, distance: 370.3
click at [397, 108] on icon "button" at bounding box center [393, 110] width 16 height 16
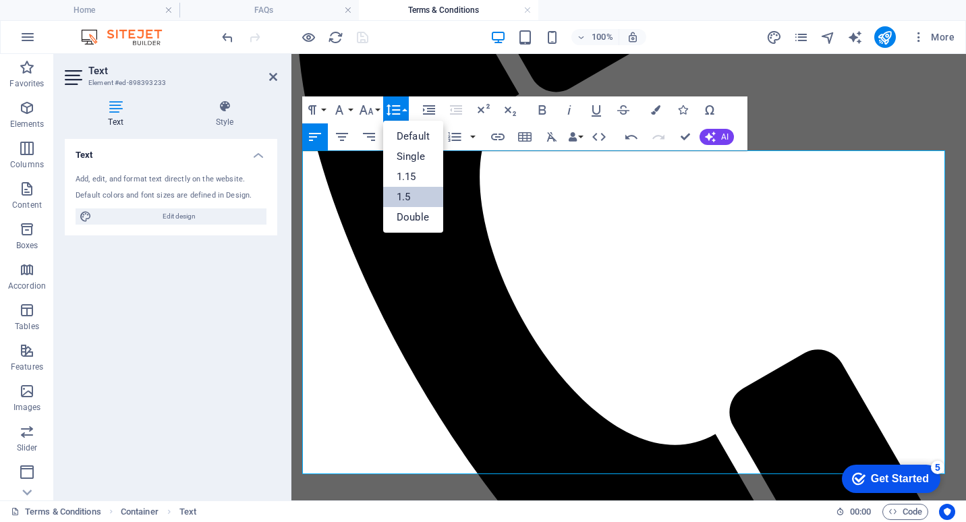
click at [422, 192] on link "1.5" at bounding box center [413, 197] width 60 height 20
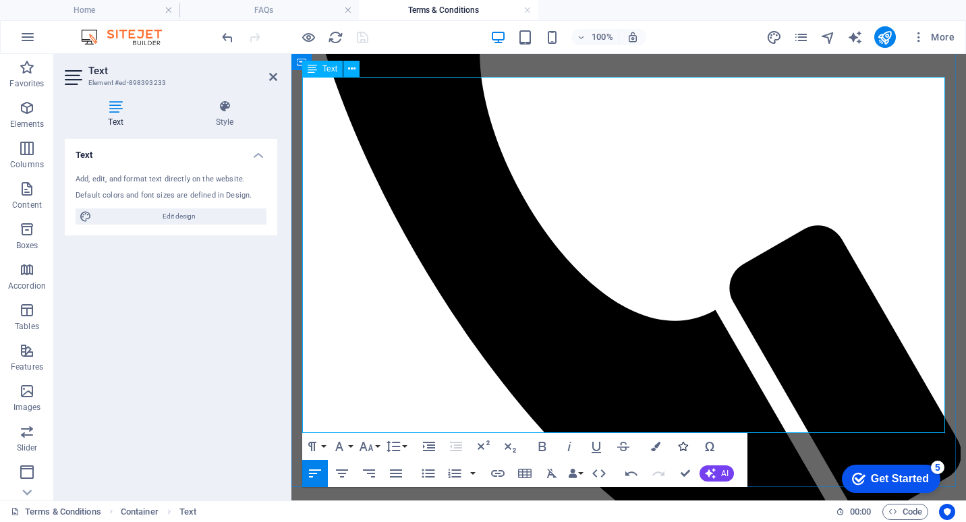
scroll to position [405, 0]
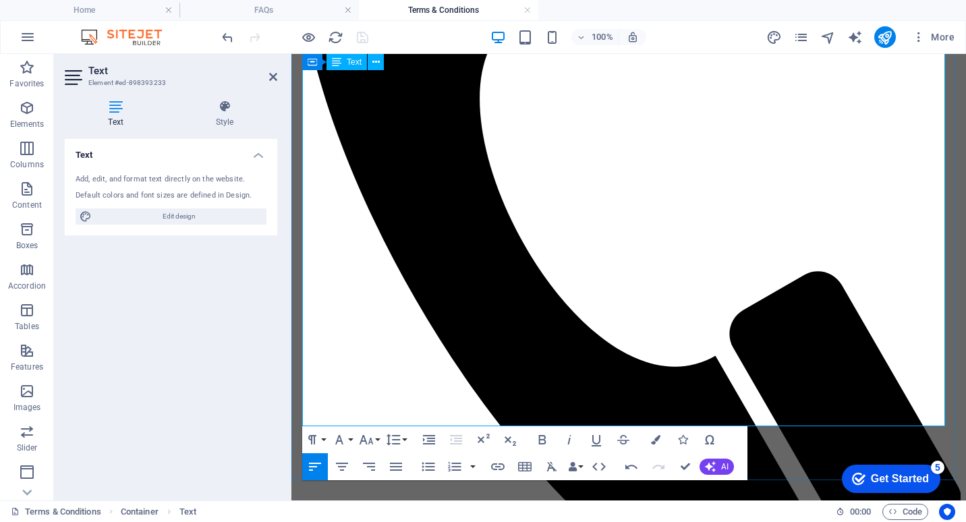
scroll to position [337, 0]
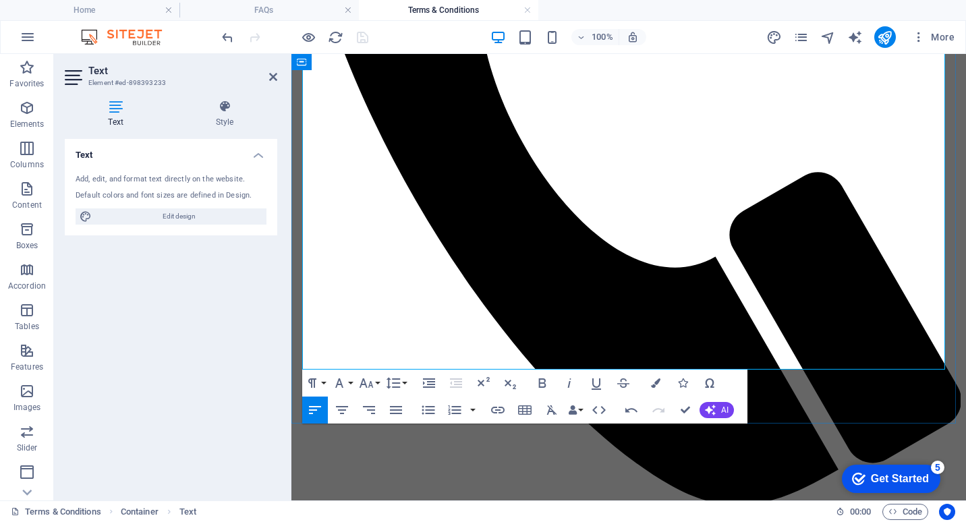
scroll to position [472, 0]
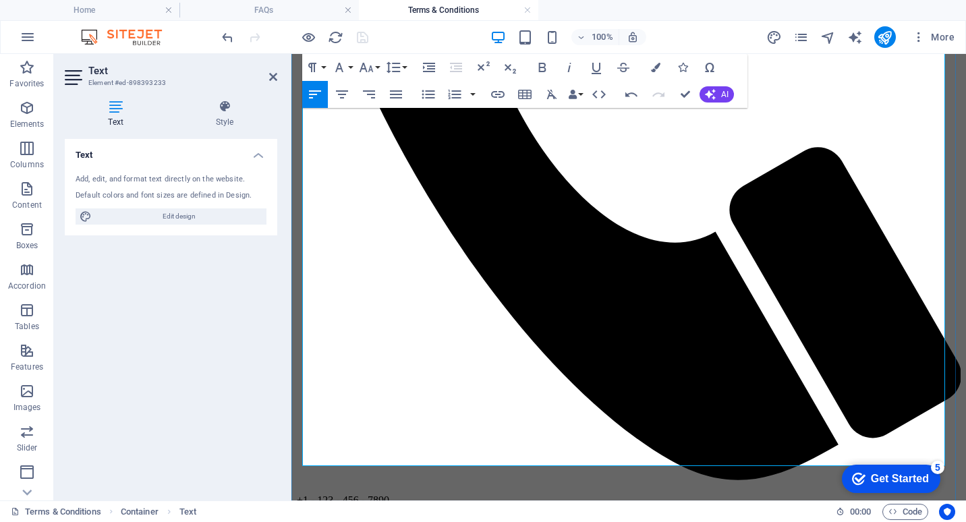
drag, startPoint x: 423, startPoint y: 231, endPoint x: 302, endPoint y: 229, distance: 121.5
click at [541, 65] on icon "button" at bounding box center [542, 67] width 16 height 16
drag, startPoint x: 422, startPoint y: 327, endPoint x: 302, endPoint y: 326, distance: 119.4
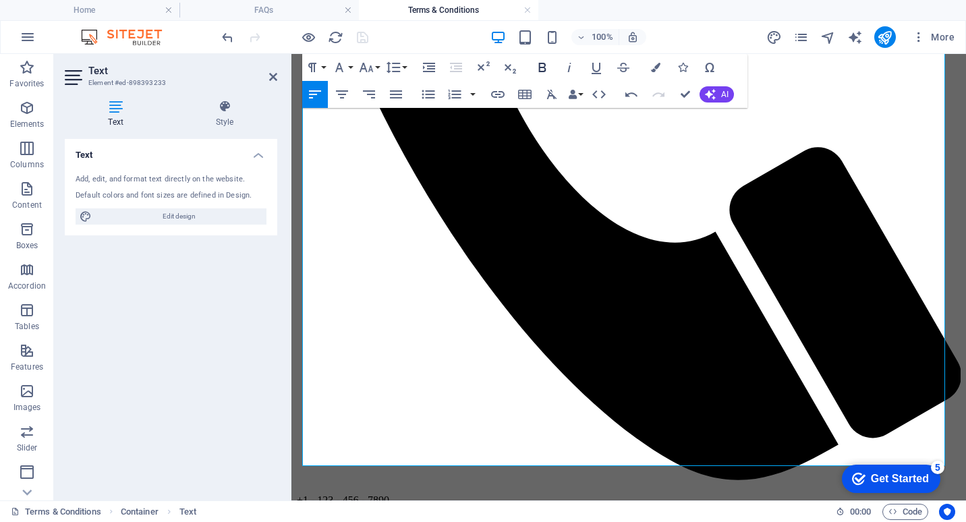
click at [545, 70] on icon "button" at bounding box center [542, 67] width 7 height 9
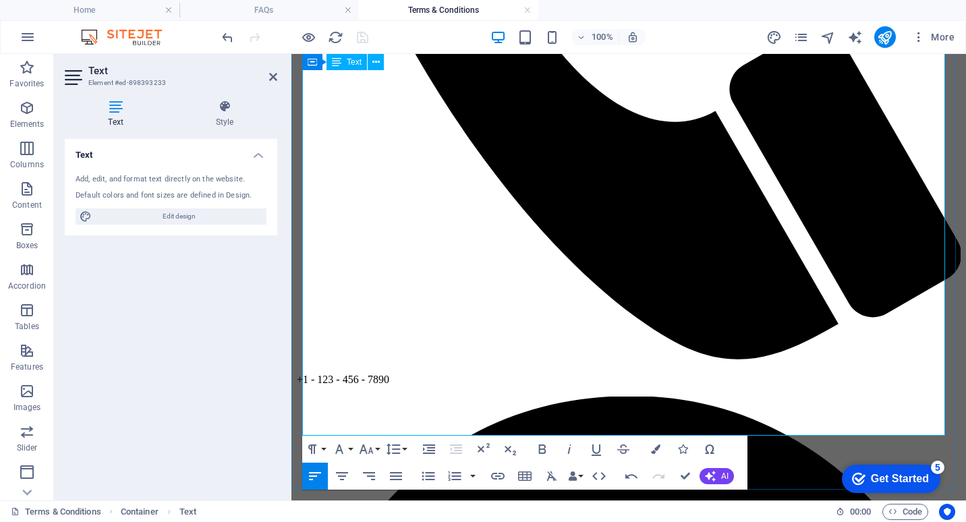
scroll to position [607, 0]
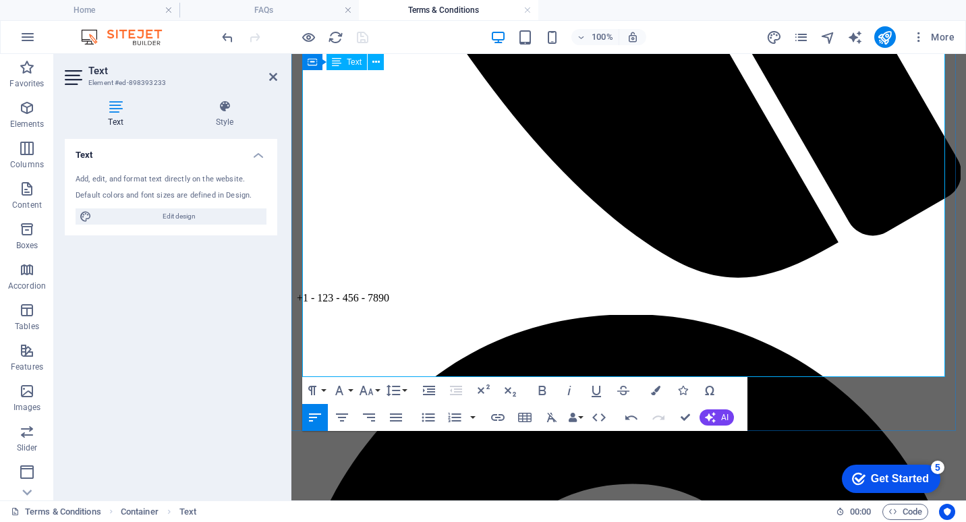
drag, startPoint x: 709, startPoint y: 370, endPoint x: 323, endPoint y: 372, distance: 386.7
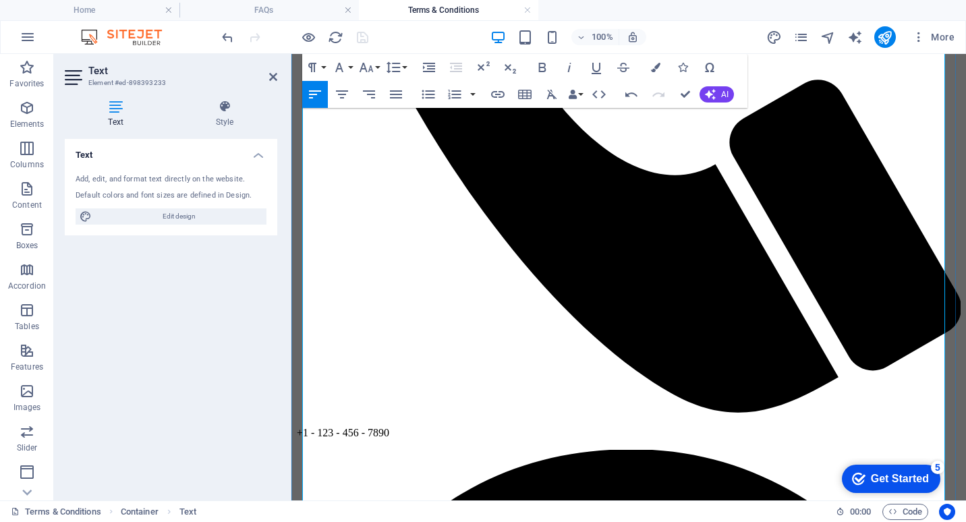
scroll to position [607, 0]
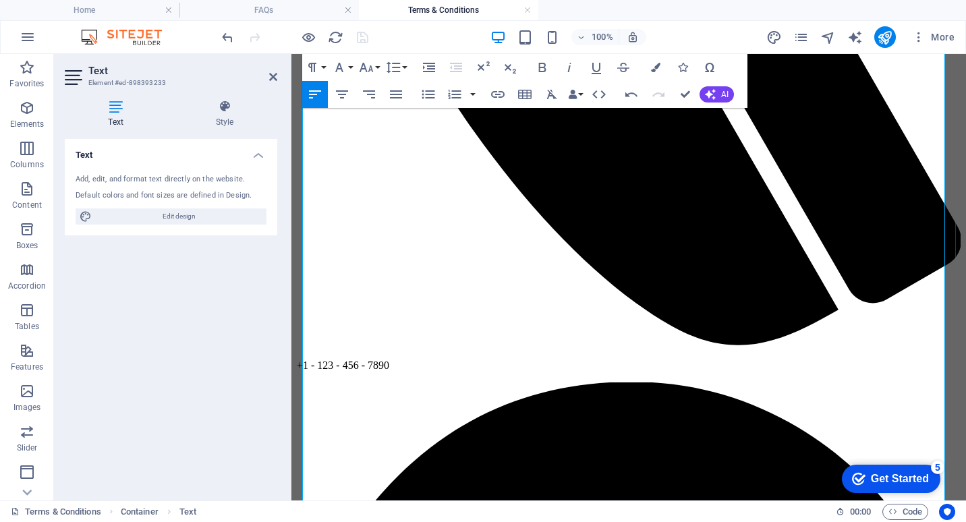
drag, startPoint x: 424, startPoint y: 321, endPoint x: 304, endPoint y: 324, distance: 120.2
click at [543, 65] on icon "button" at bounding box center [542, 67] width 16 height 16
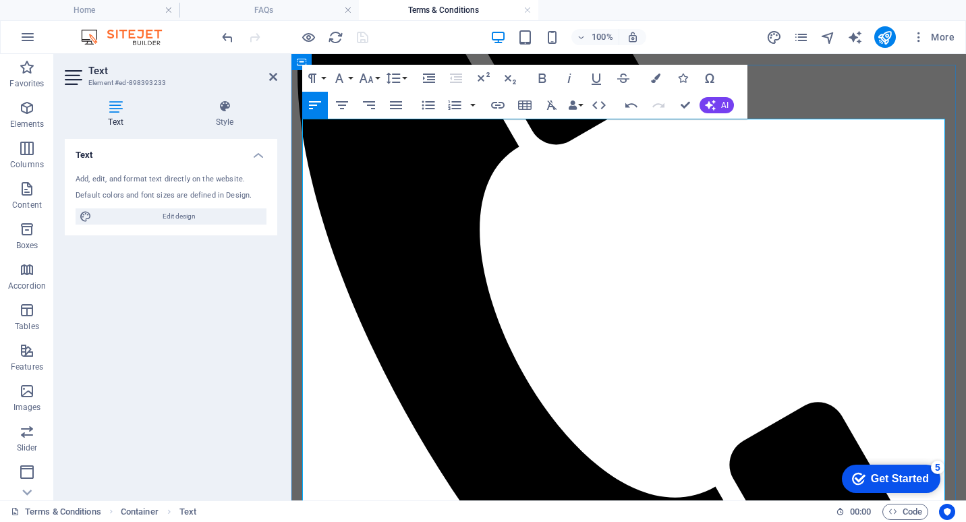
scroll to position [0, 0]
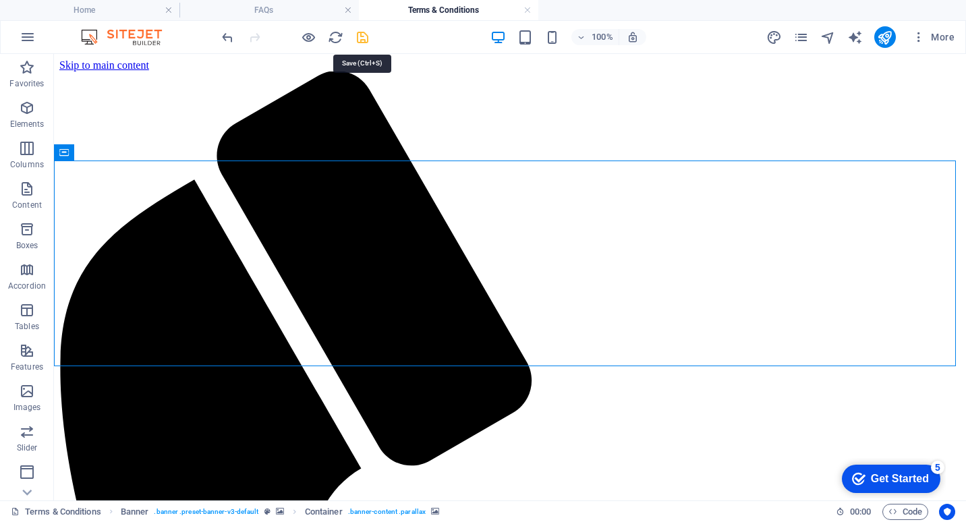
click at [364, 36] on icon "save" at bounding box center [363, 38] width 16 height 16
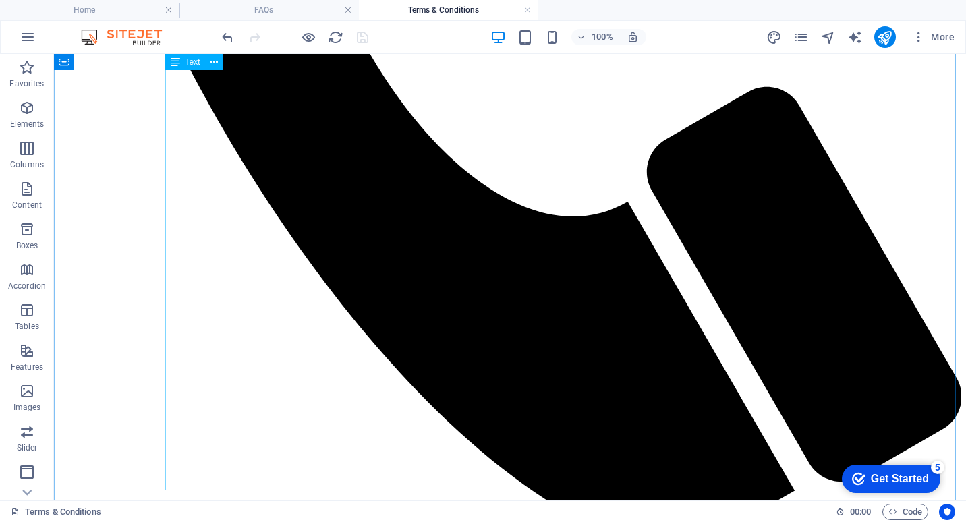
scroll to position [742, 0]
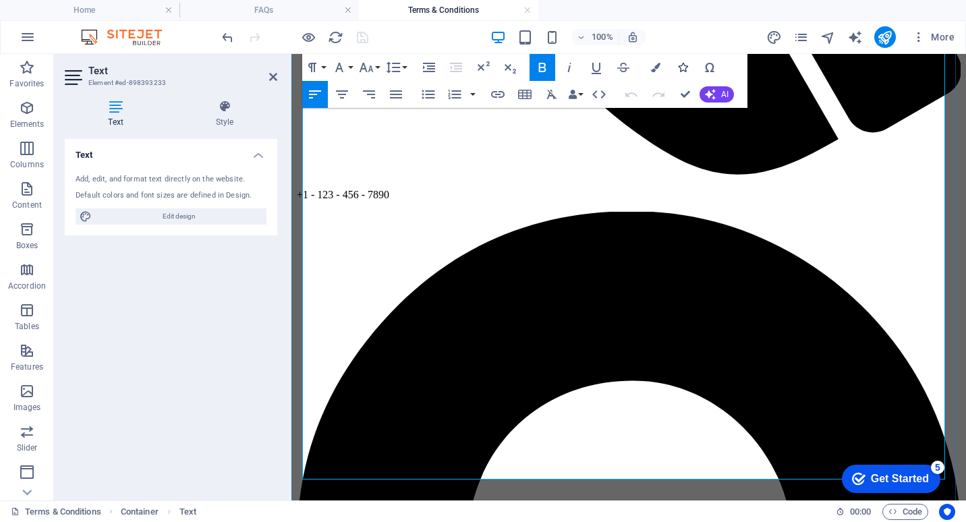
scroll to position [826, 0]
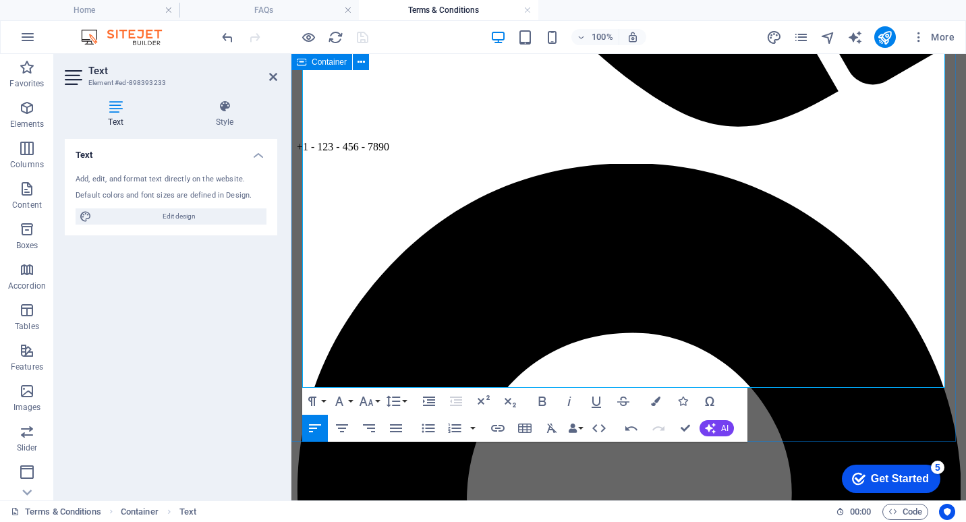
drag, startPoint x: 310, startPoint y: 357, endPoint x: 399, endPoint y: 437, distance: 119.4
drag, startPoint x: 304, startPoint y: 346, endPoint x: 426, endPoint y: 401, distance: 133.2
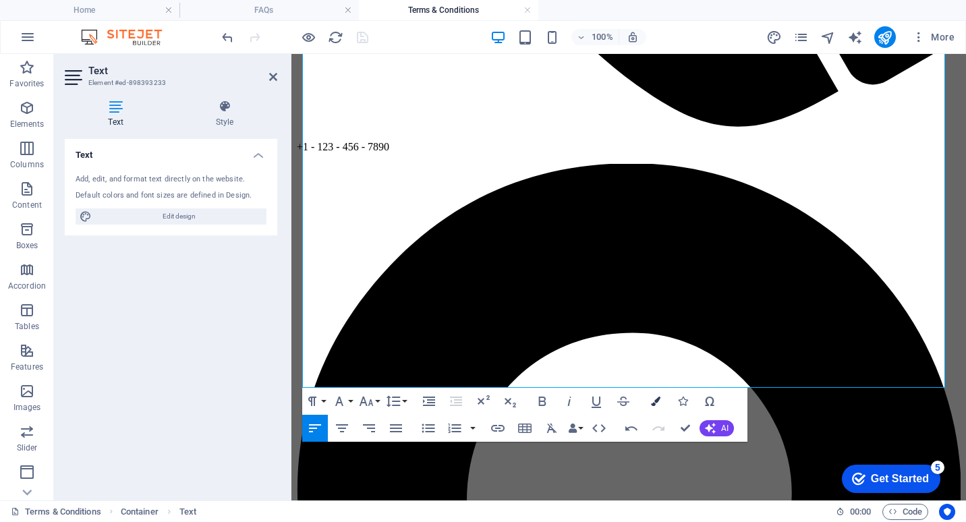
click at [651, 401] on icon "button" at bounding box center [655, 401] width 9 height 9
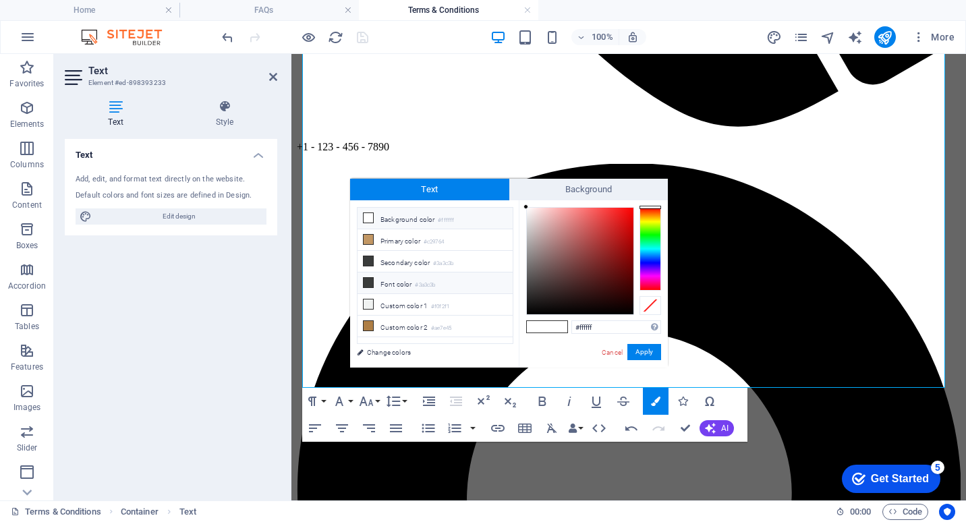
click at [375, 281] on li "Font color #3a3c3b" at bounding box center [435, 284] width 155 height 22
type input "#3a3c3b"
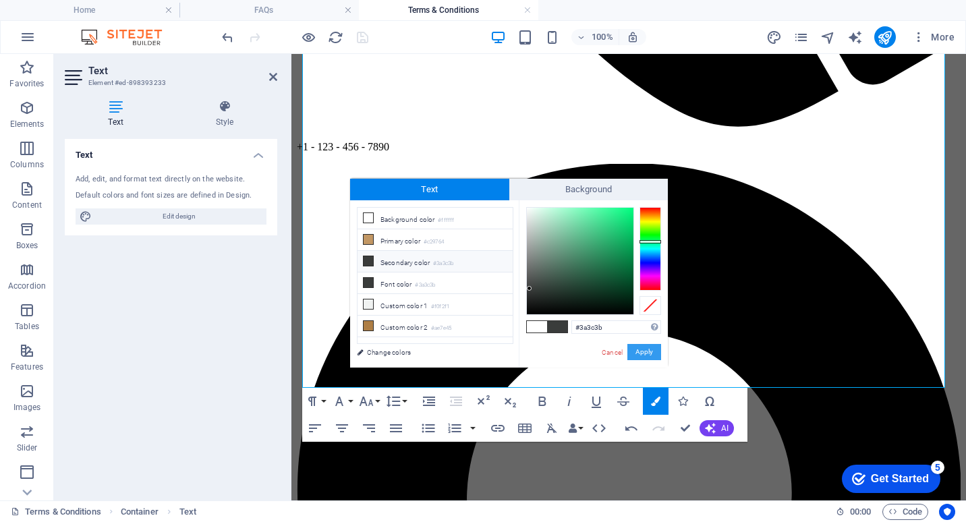
click at [651, 351] on button "Apply" at bounding box center [645, 352] width 34 height 16
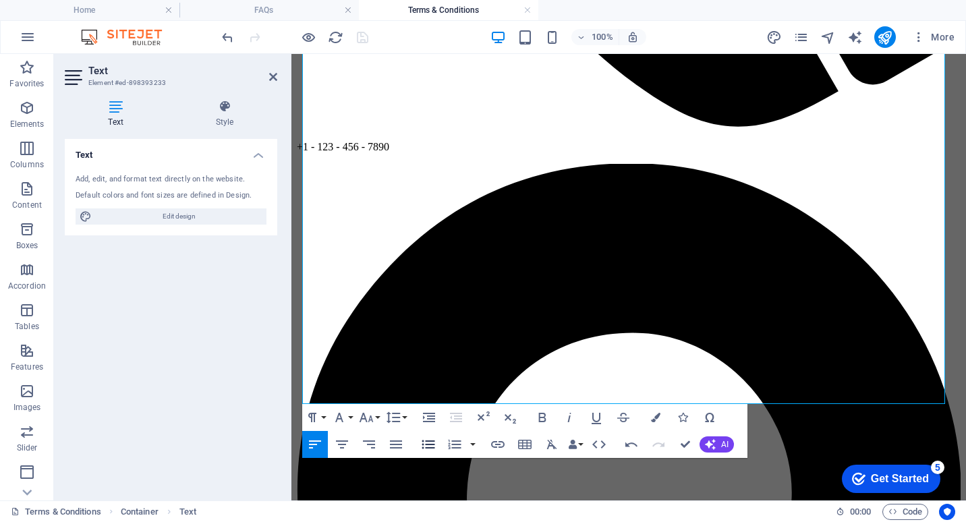
click at [430, 442] on icon "button" at bounding box center [428, 445] width 13 height 9
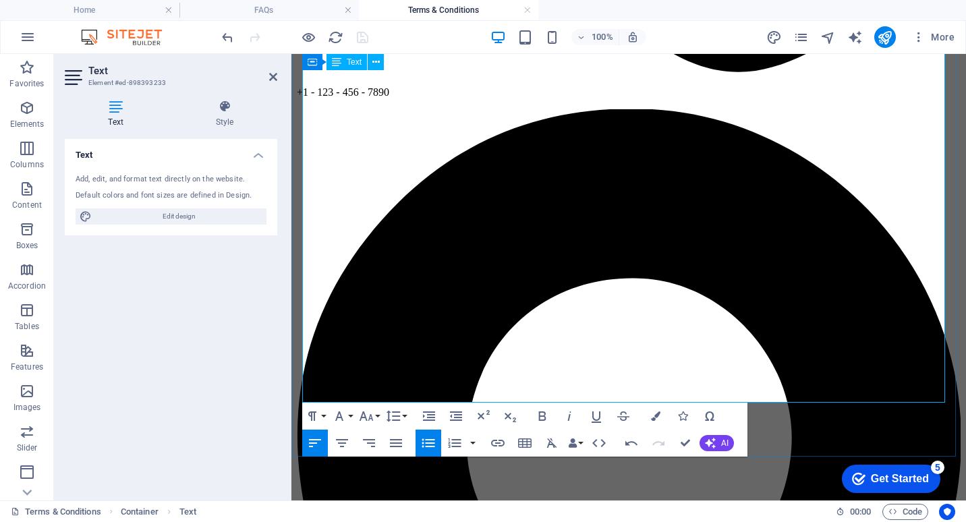
scroll to position [893, 0]
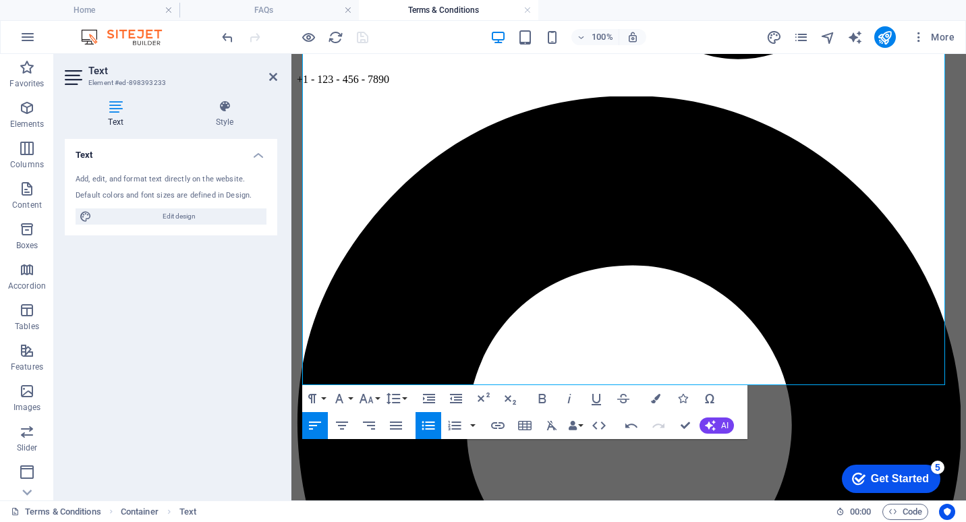
click at [433, 421] on icon "button" at bounding box center [428, 426] width 16 height 16
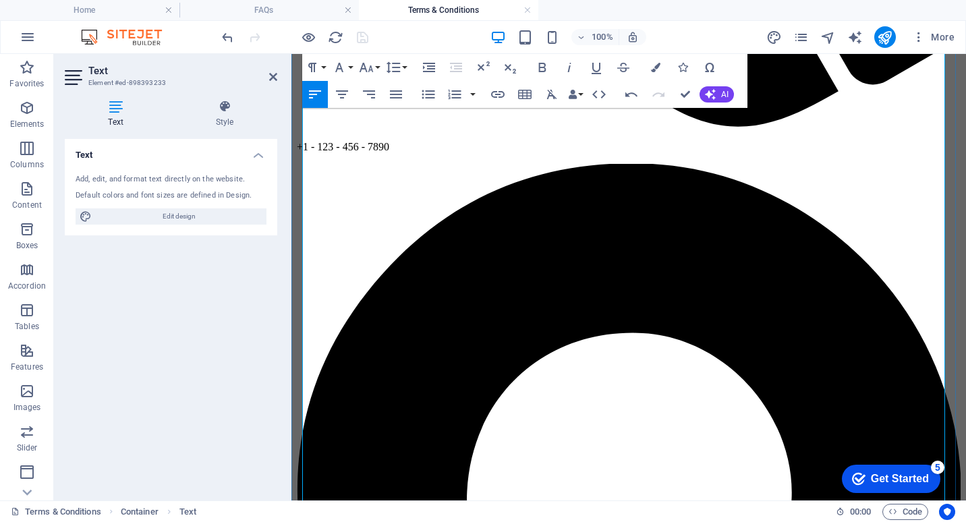
scroll to position [961, 0]
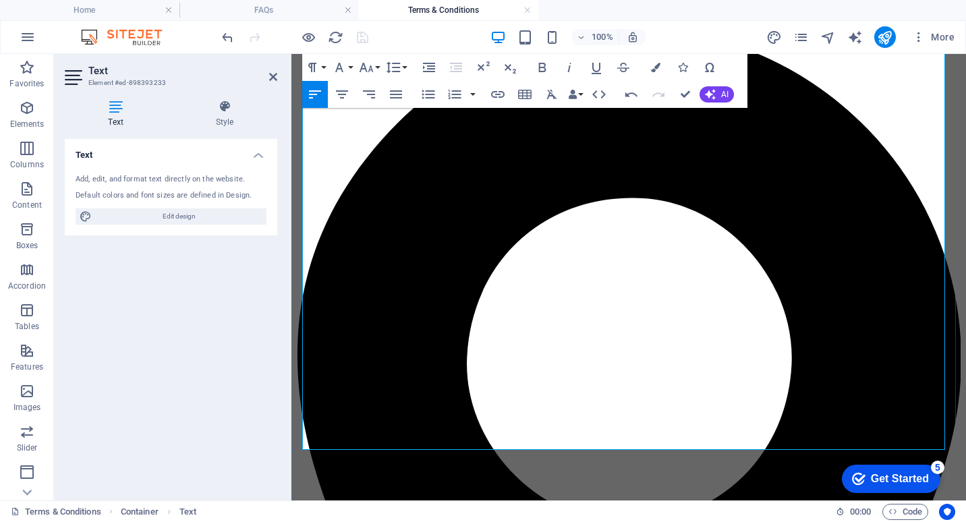
drag, startPoint x: 410, startPoint y: 229, endPoint x: 304, endPoint y: 229, distance: 106.6
click at [544, 67] on icon "button" at bounding box center [542, 67] width 7 height 9
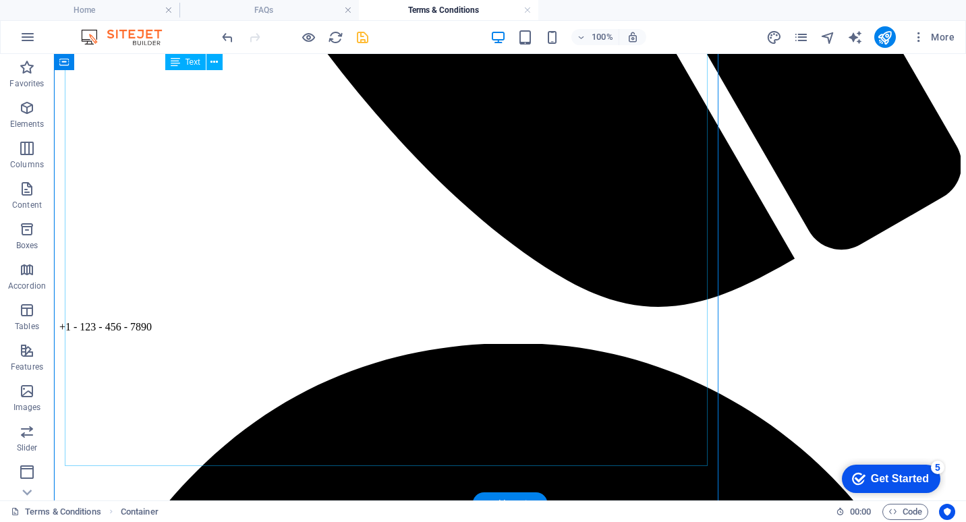
scroll to position [945, 0]
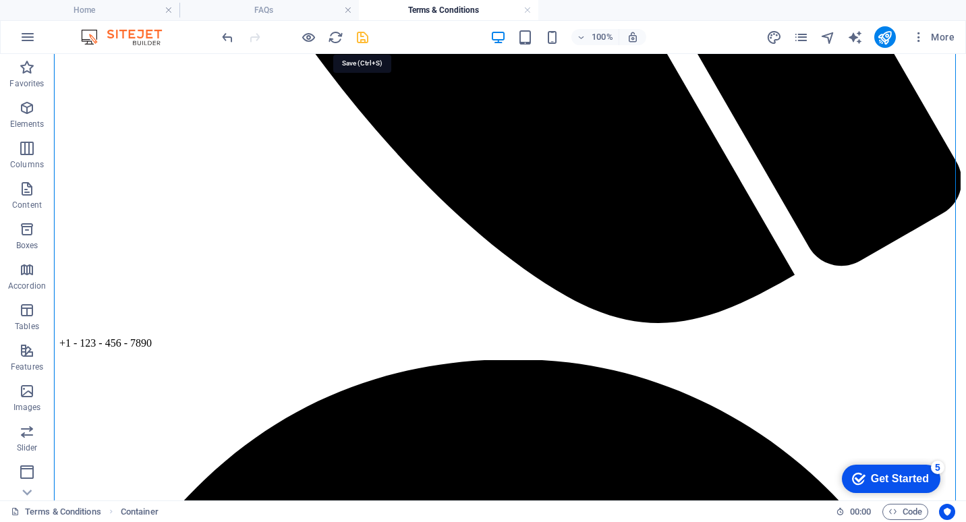
click at [362, 37] on icon "save" at bounding box center [363, 38] width 16 height 16
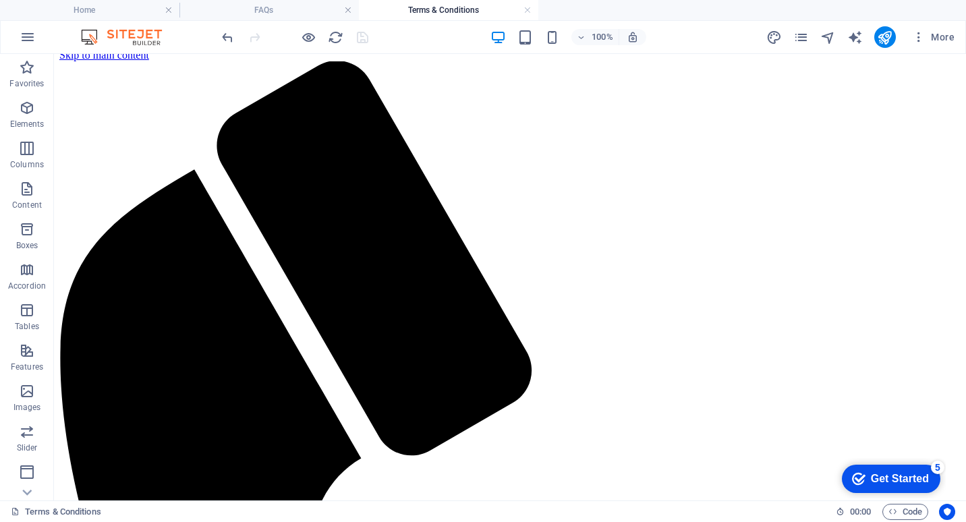
scroll to position [0, 0]
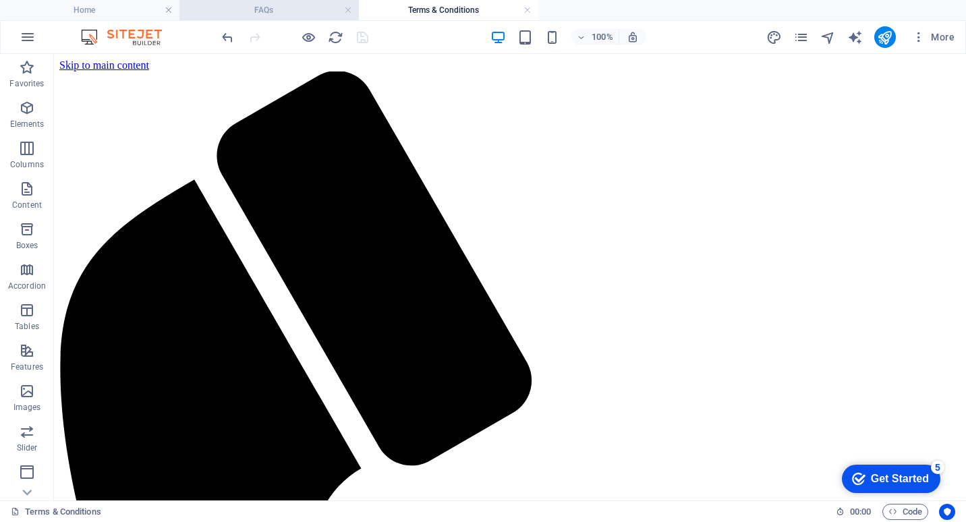
click at [271, 7] on h4 "FAQs" at bounding box center [270, 10] width 180 height 15
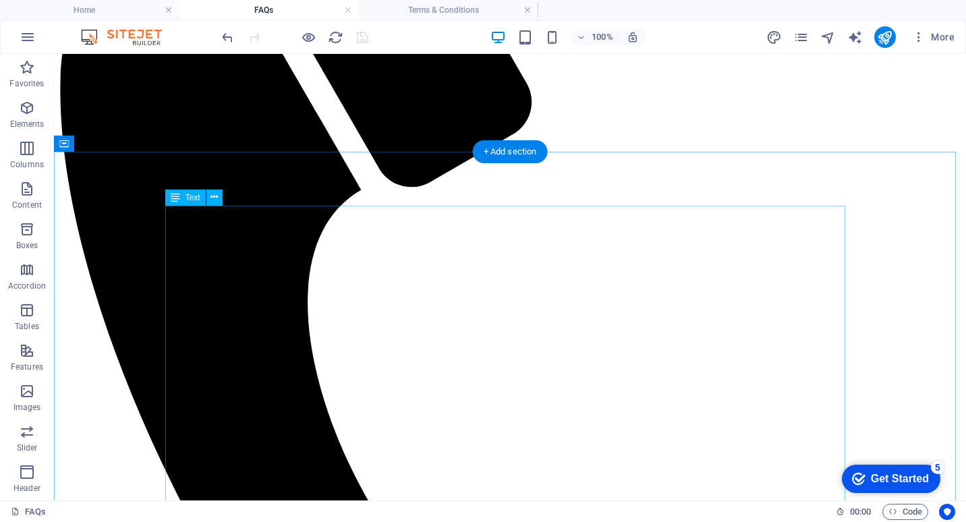
scroll to position [337, 0]
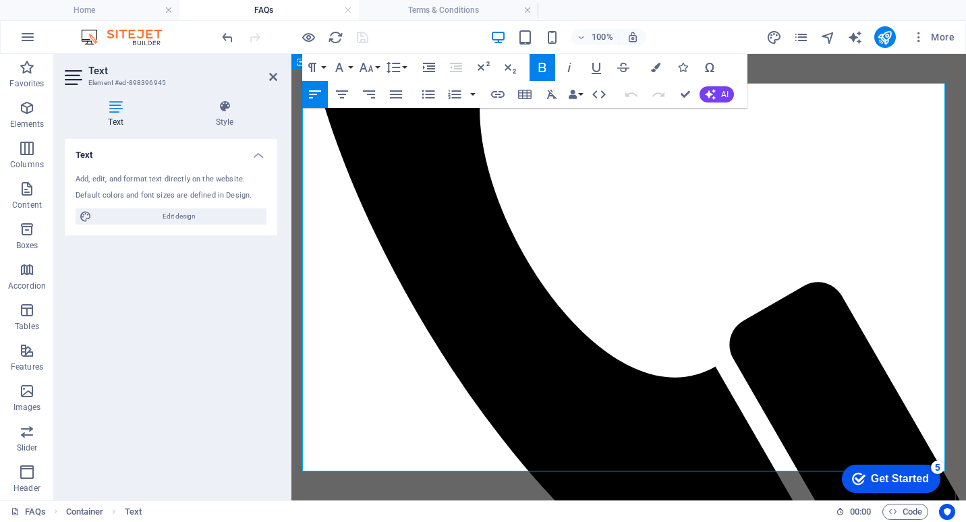
drag, startPoint x: 349, startPoint y: 383, endPoint x: 297, endPoint y: 383, distance: 52.0
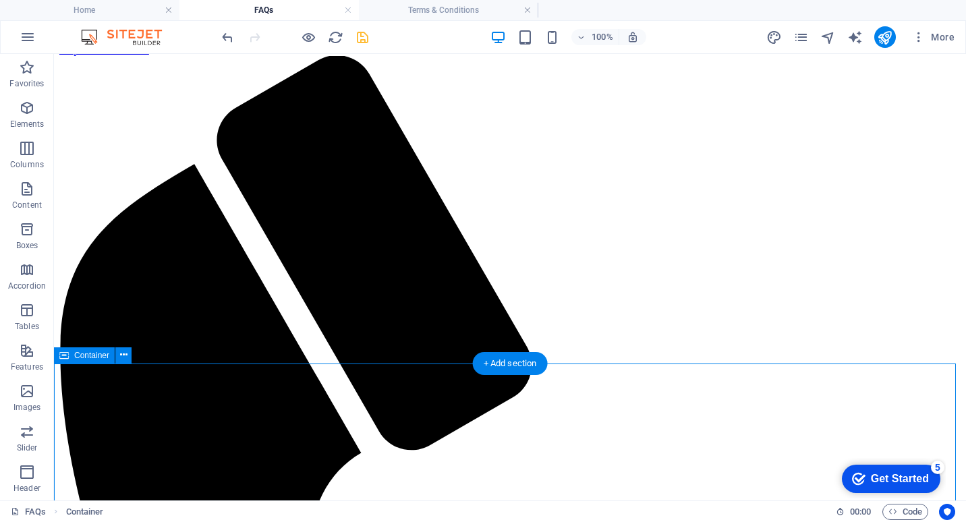
scroll to position [0, 0]
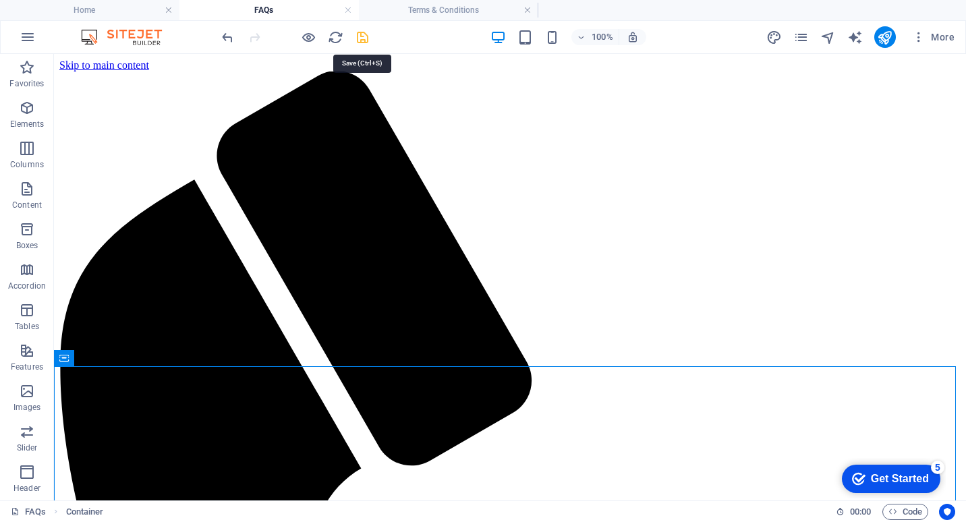
click at [366, 31] on icon "save" at bounding box center [363, 38] width 16 height 16
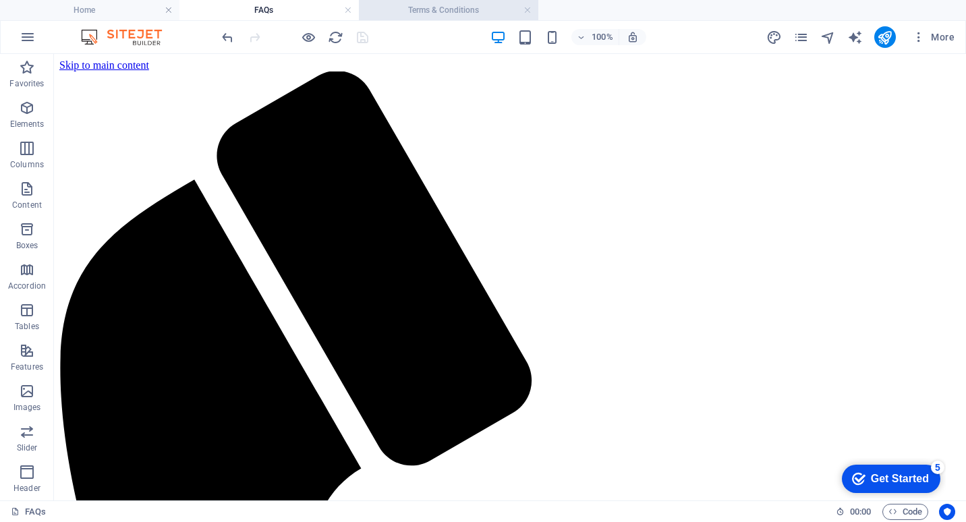
click at [422, 5] on h4 "Terms & Conditions" at bounding box center [449, 10] width 180 height 15
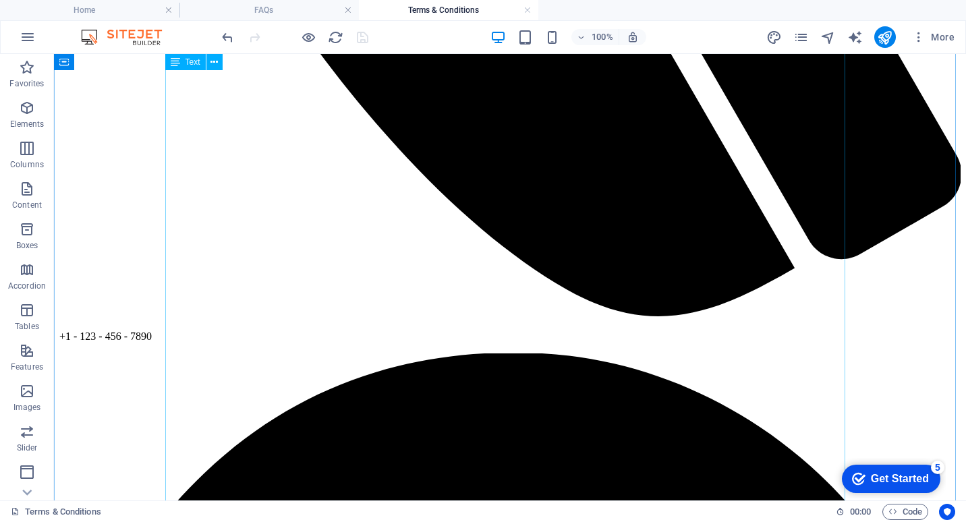
scroll to position [1012, 0]
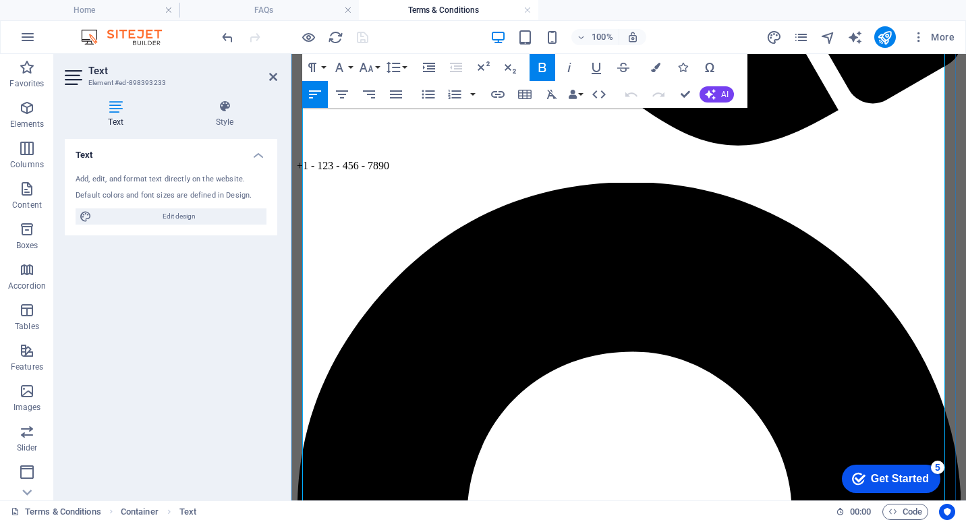
scroll to position [961, 0]
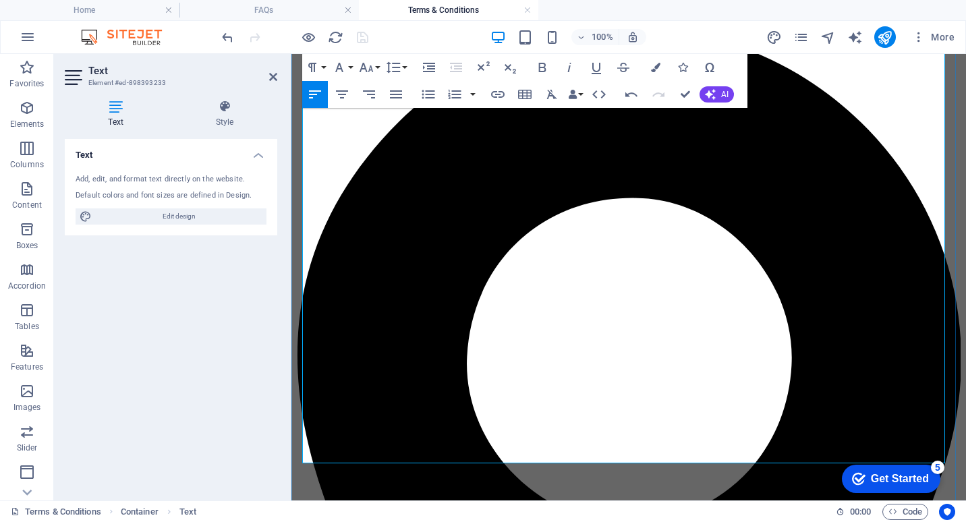
drag, startPoint x: 354, startPoint y: 443, endPoint x: 318, endPoint y: 445, distance: 35.9
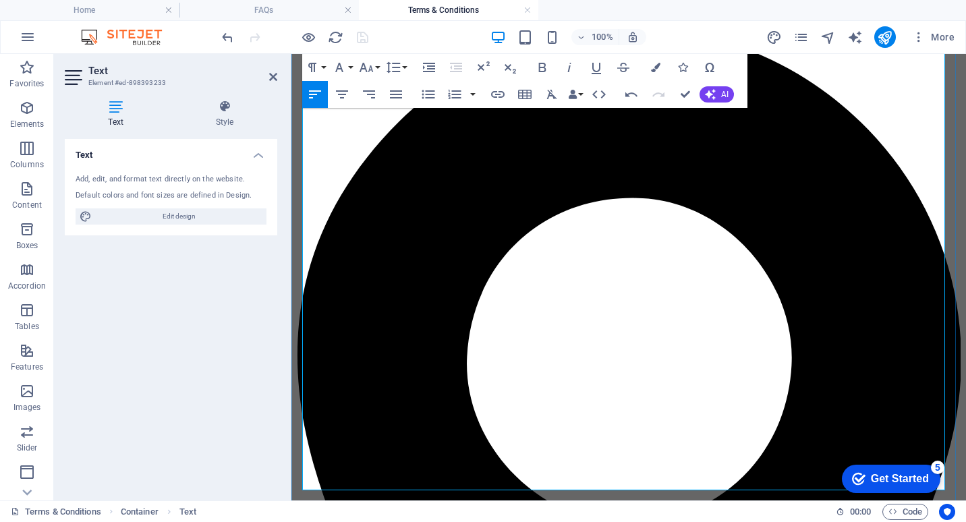
drag, startPoint x: 426, startPoint y: 460, endPoint x: 451, endPoint y: 470, distance: 26.1
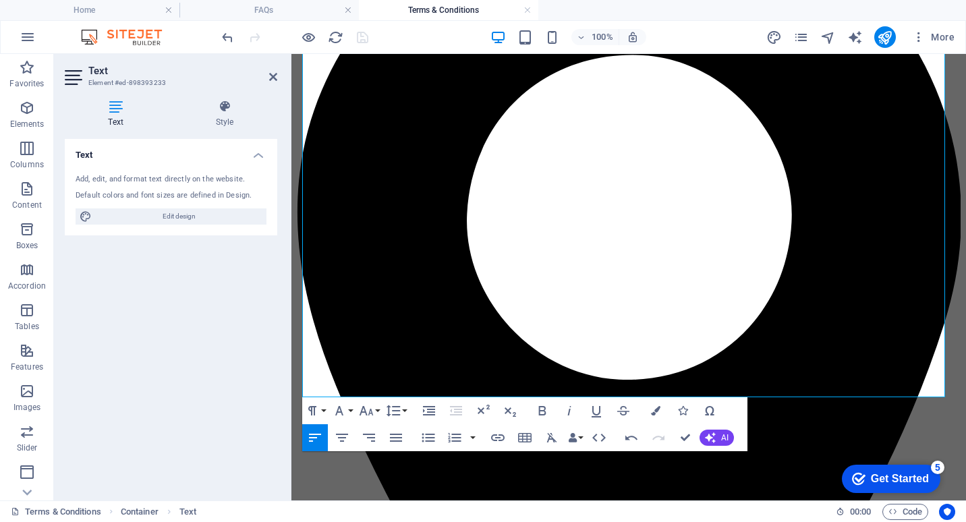
scroll to position [1106, 0]
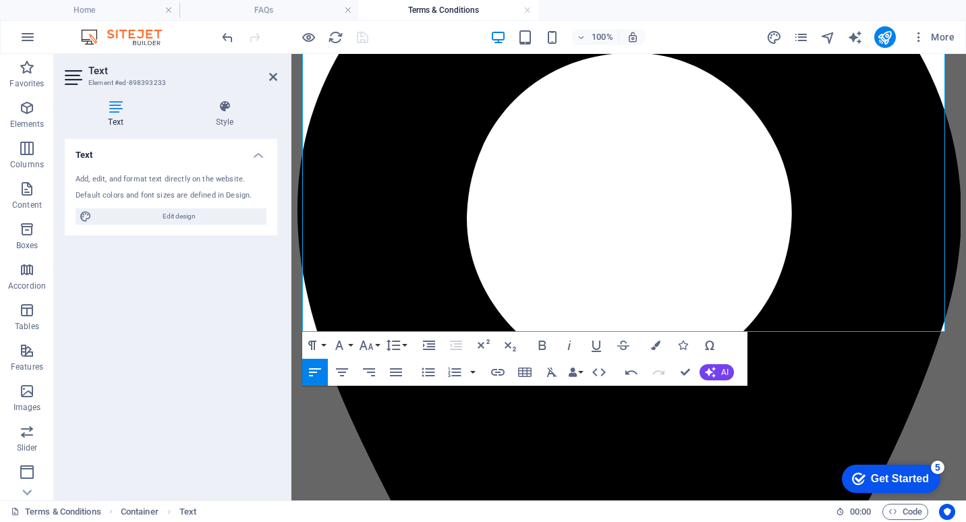
drag, startPoint x: 305, startPoint y: 162, endPoint x: 962, endPoint y: 437, distance: 712.6
click at [399, 344] on icon "button" at bounding box center [393, 345] width 16 height 16
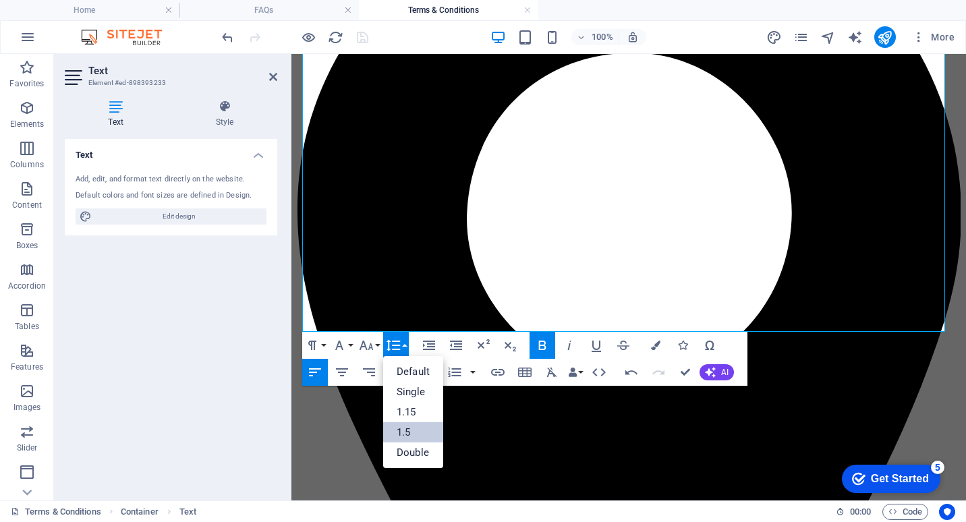
scroll to position [0, 0]
click at [412, 432] on link "1.5" at bounding box center [413, 432] width 60 height 20
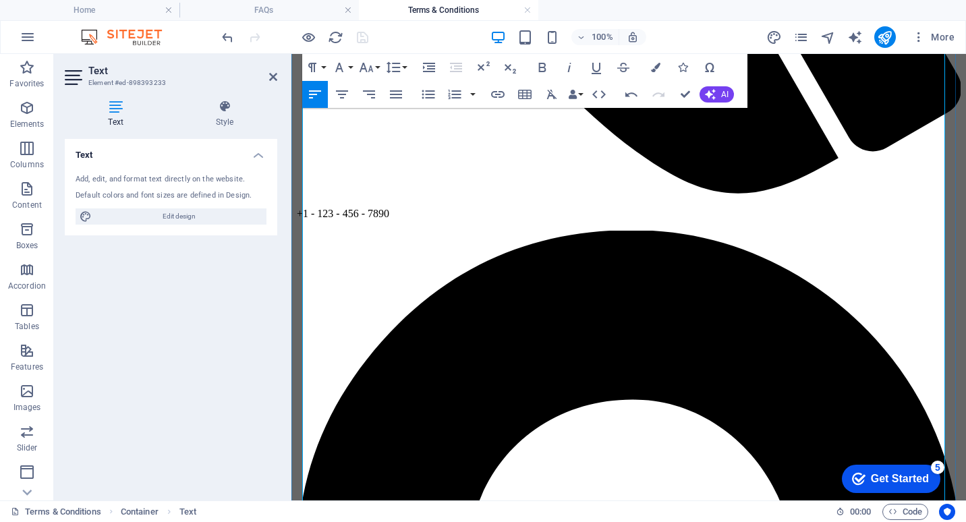
scroll to position [701, 0]
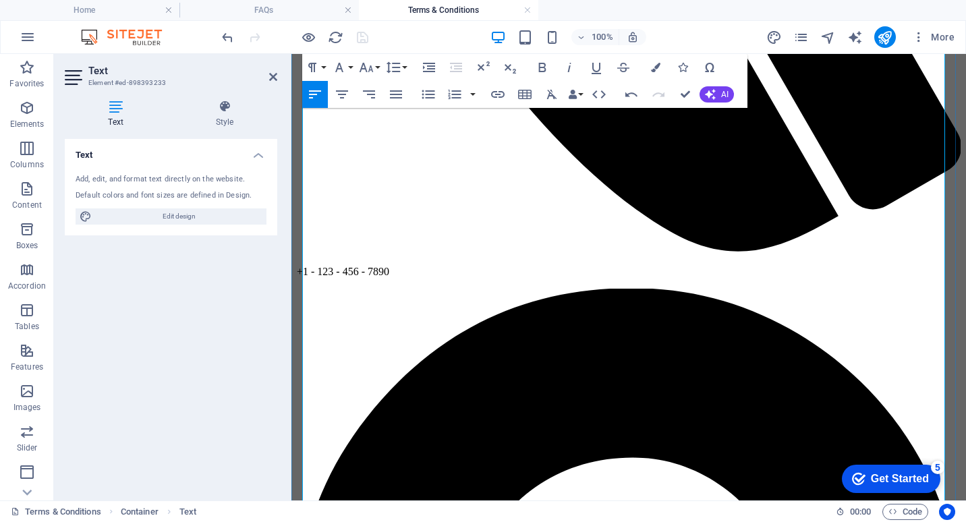
drag, startPoint x: 305, startPoint y: 229, endPoint x: 794, endPoint y: 490, distance: 553.7
click at [396, 72] on icon "button" at bounding box center [394, 67] width 14 height 11
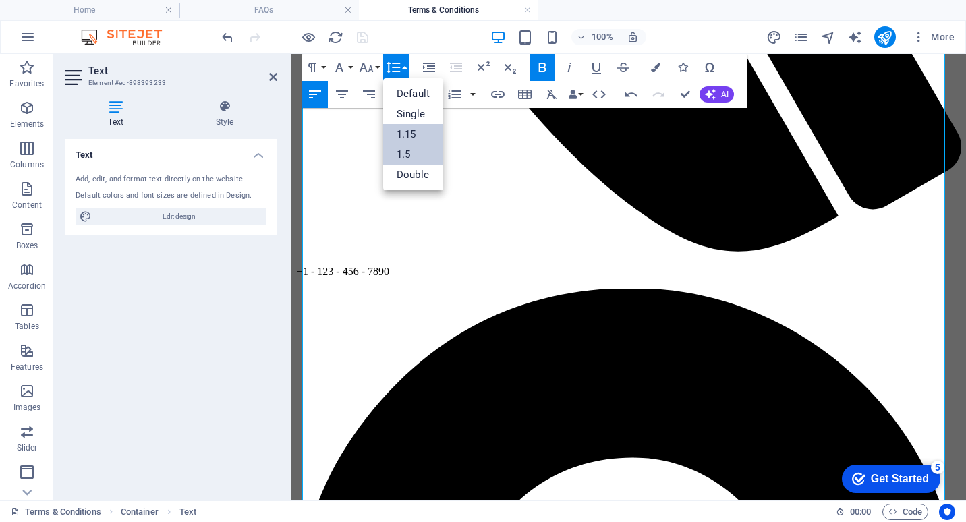
scroll to position [0, 0]
click at [413, 148] on link "1.5" at bounding box center [413, 154] width 60 height 20
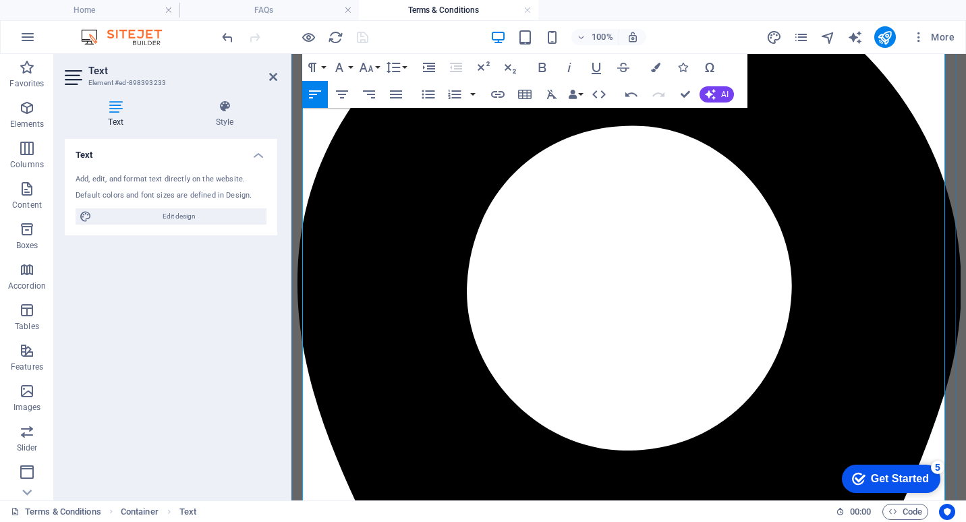
scroll to position [1106, 0]
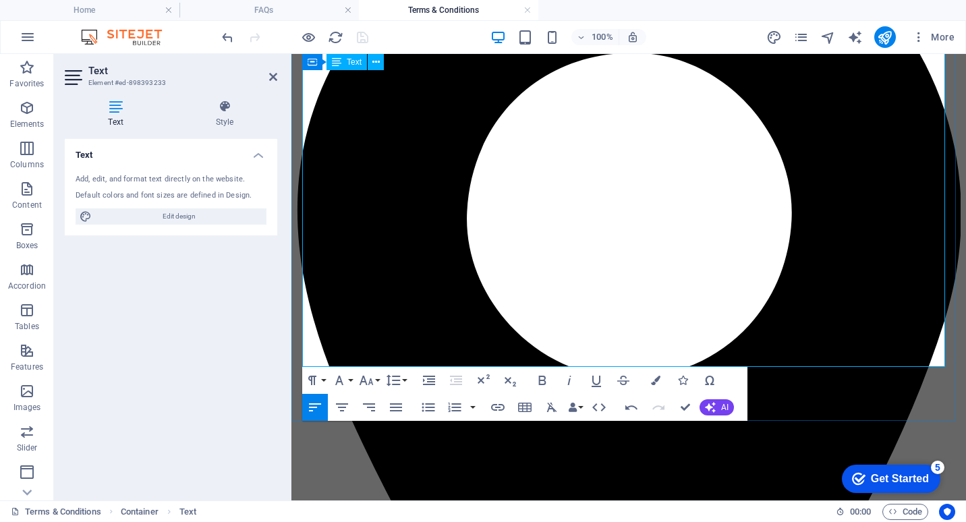
drag, startPoint x: 379, startPoint y: 309, endPoint x: 315, endPoint y: 305, distance: 63.6
click at [545, 379] on icon "button" at bounding box center [542, 380] width 16 height 16
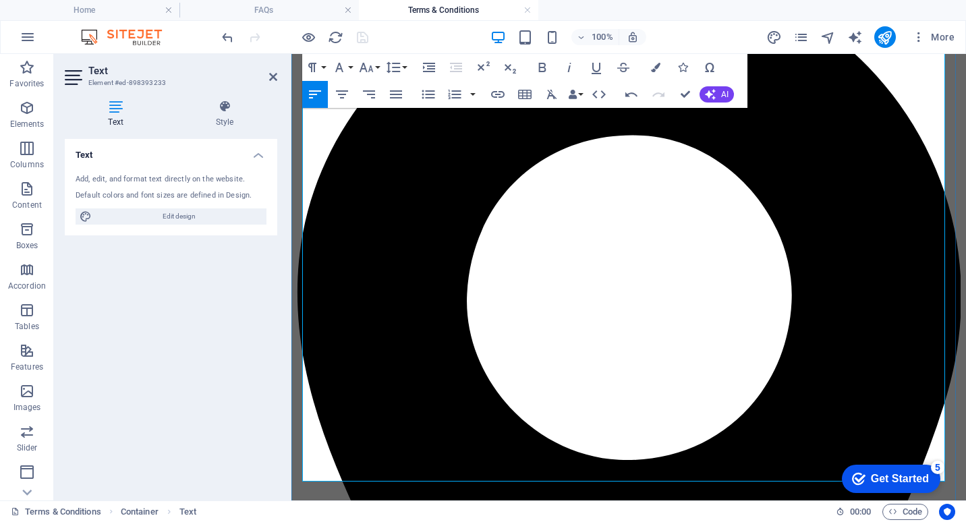
scroll to position [904, 0]
